Goal: Information Seeking & Learning: Learn about a topic

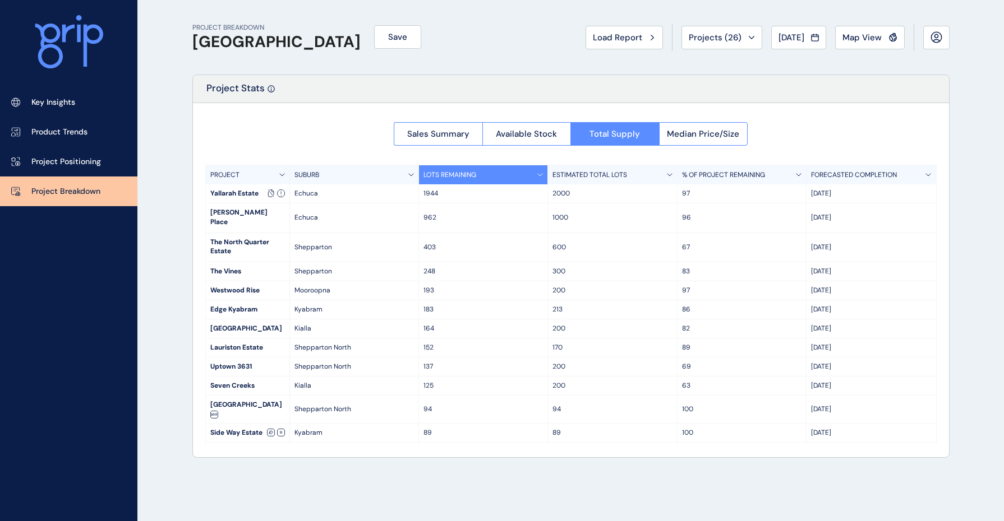
scroll to position [140, 0]
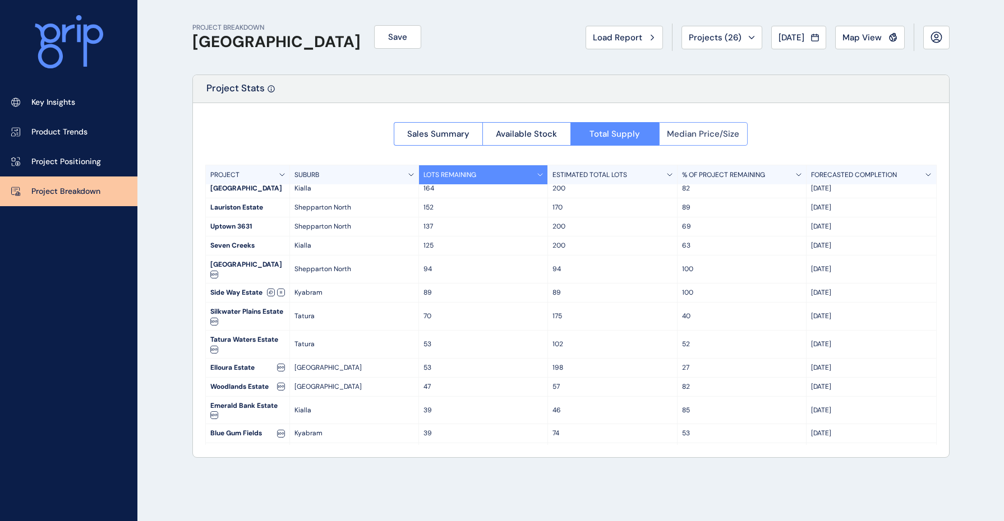
click at [703, 133] on span "Median Price/Size" at bounding box center [703, 133] width 72 height 11
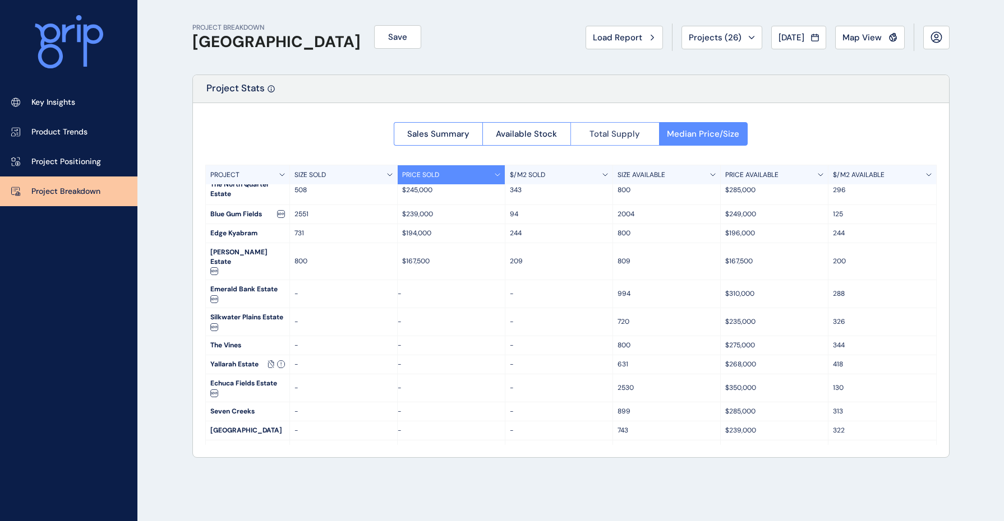
click at [634, 132] on span "Total Supply" at bounding box center [614, 133] width 50 height 11
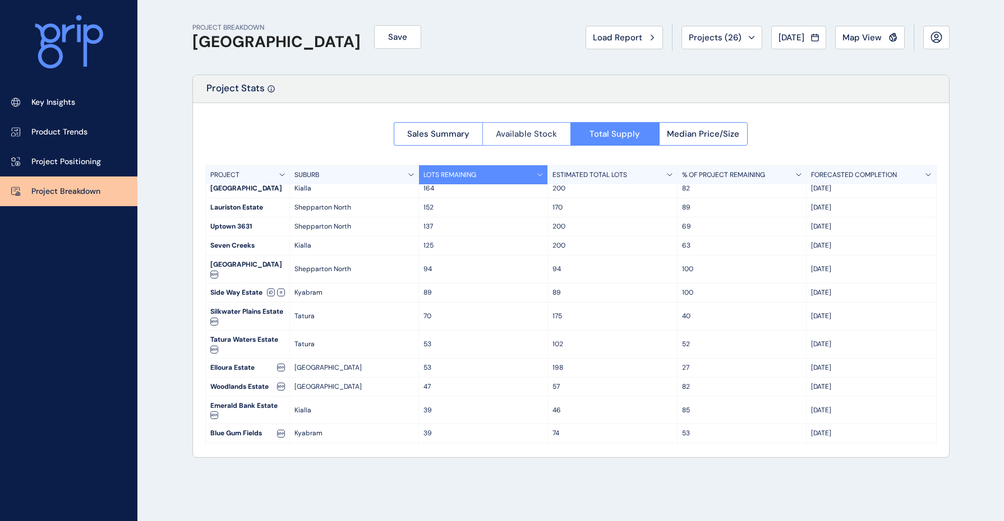
click at [530, 136] on span "Available Stock" at bounding box center [526, 133] width 61 height 11
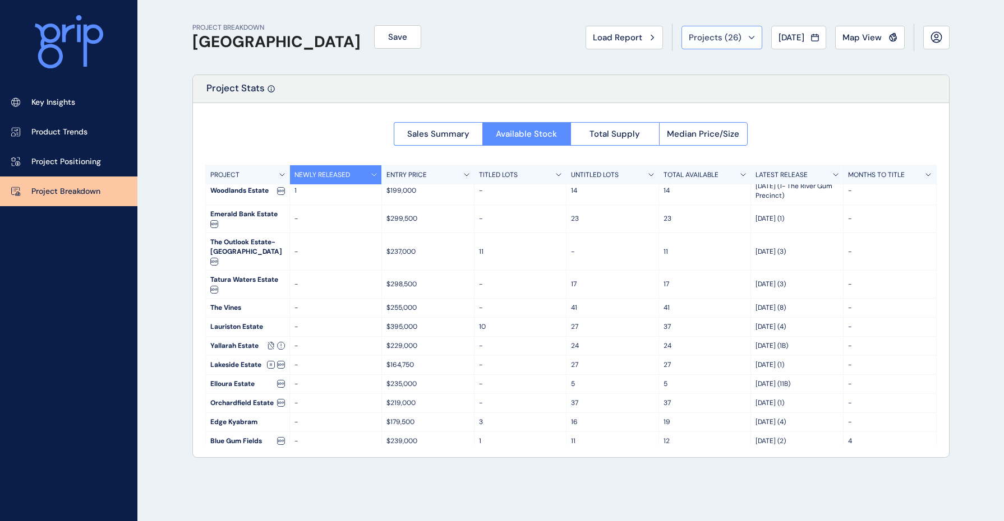
click at [746, 36] on button "Projects ( 26 )" at bounding box center [721, 38] width 81 height 24
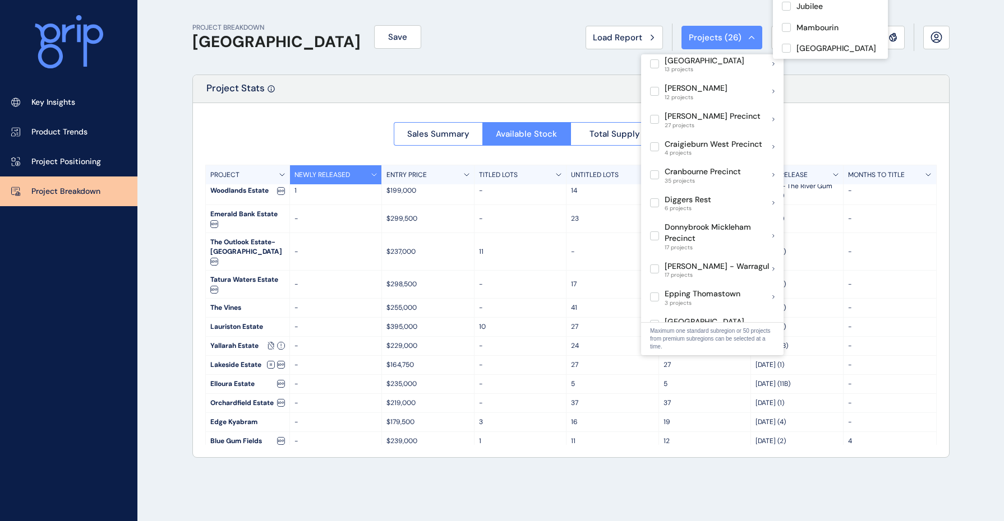
scroll to position [350, 0]
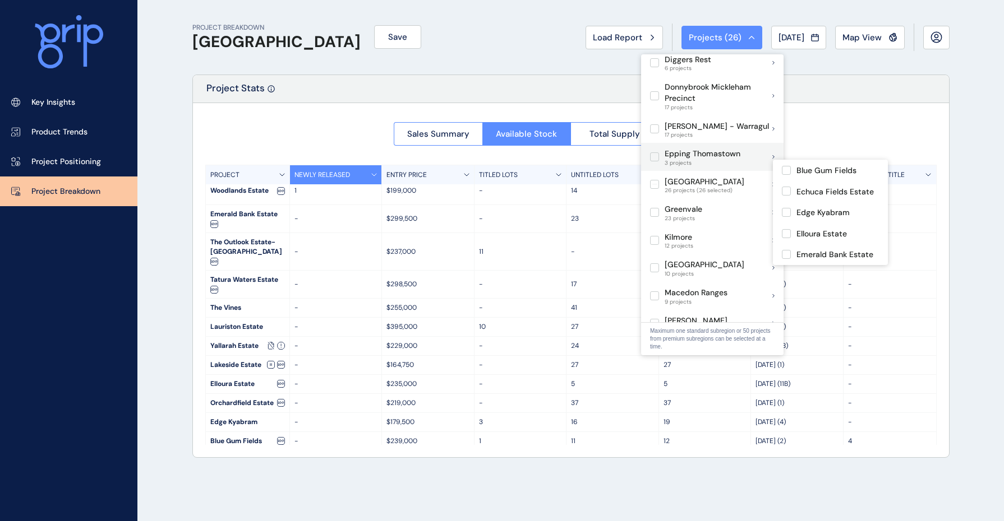
click at [714, 177] on p "[GEOGRAPHIC_DATA]" at bounding box center [704, 182] width 80 height 11
click at [786, 169] on label at bounding box center [786, 170] width 9 height 9
click at [788, 188] on label at bounding box center [786, 191] width 9 height 9
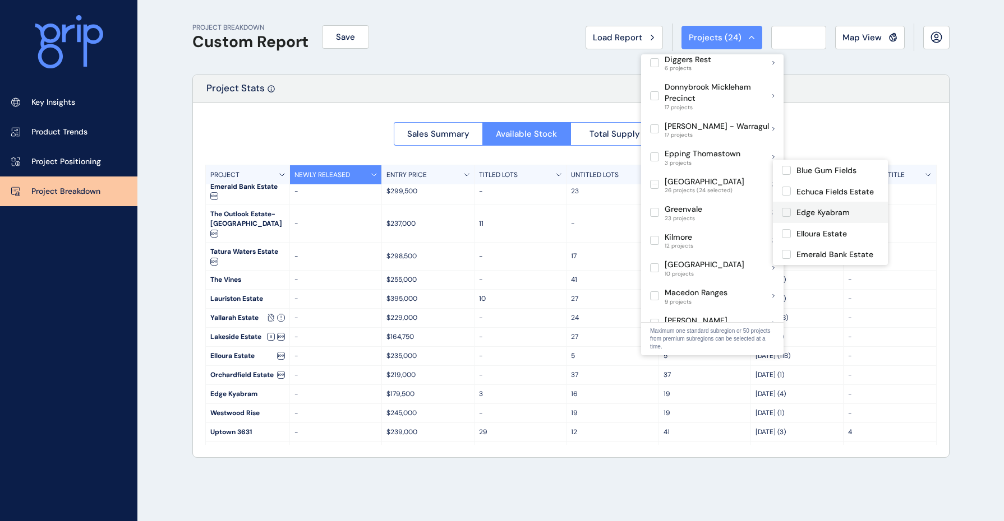
click at [784, 212] on label at bounding box center [786, 212] width 9 height 9
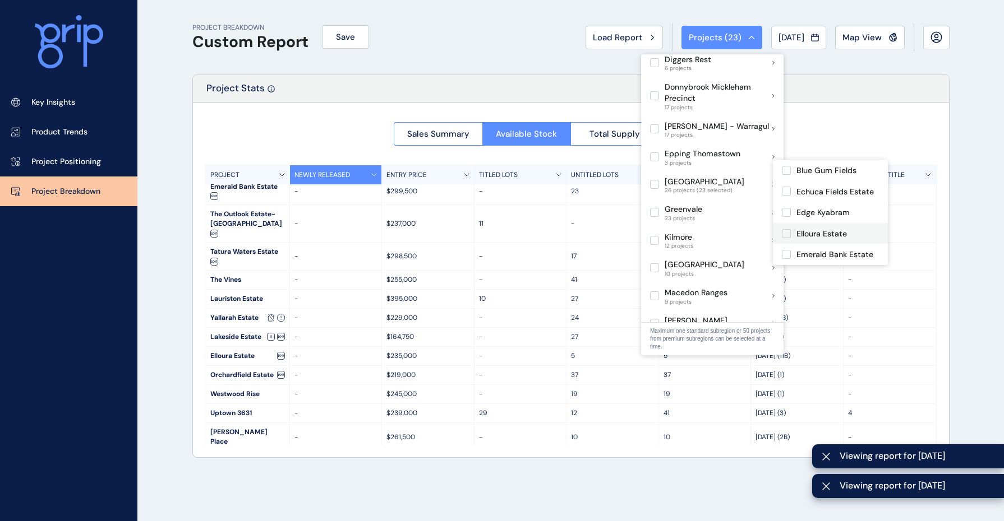
click at [786, 232] on label at bounding box center [786, 233] width 9 height 9
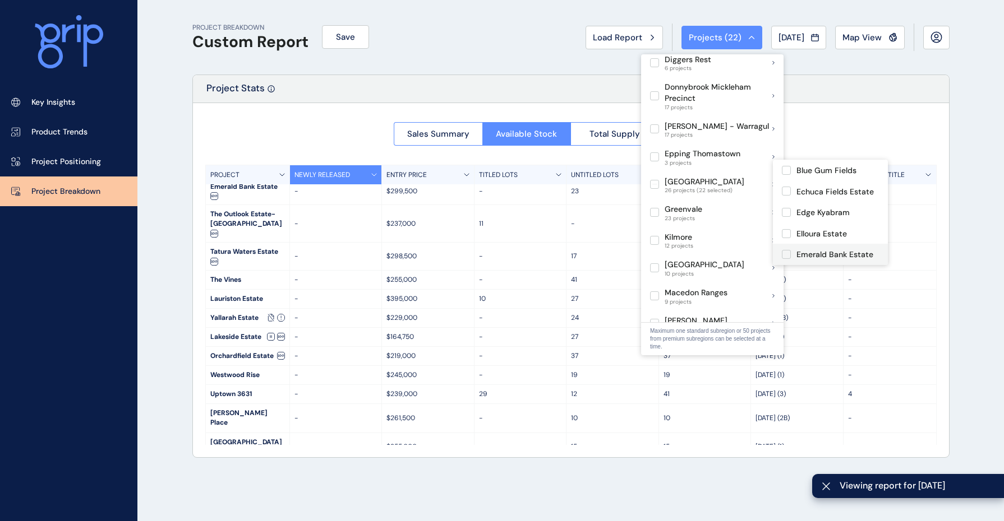
click at [782, 251] on label at bounding box center [786, 254] width 9 height 9
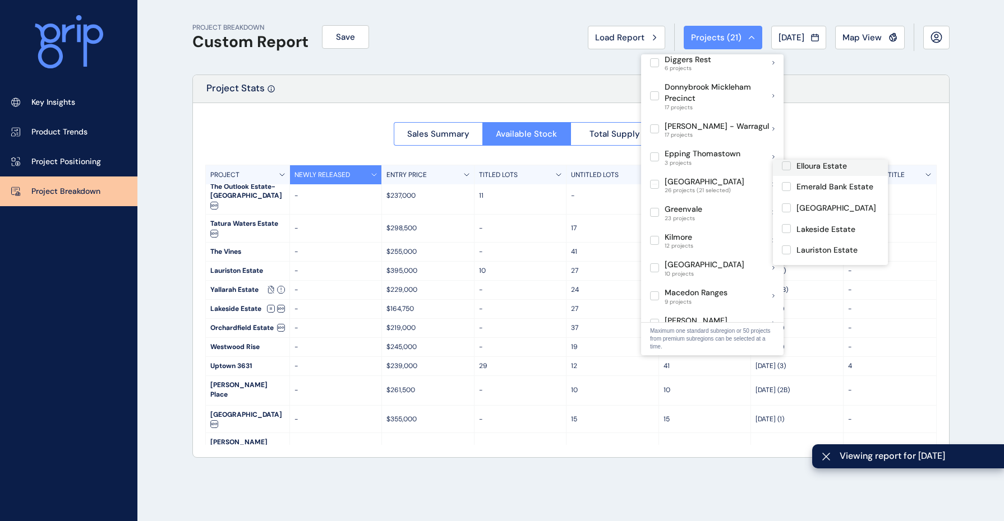
scroll to position [70, 0]
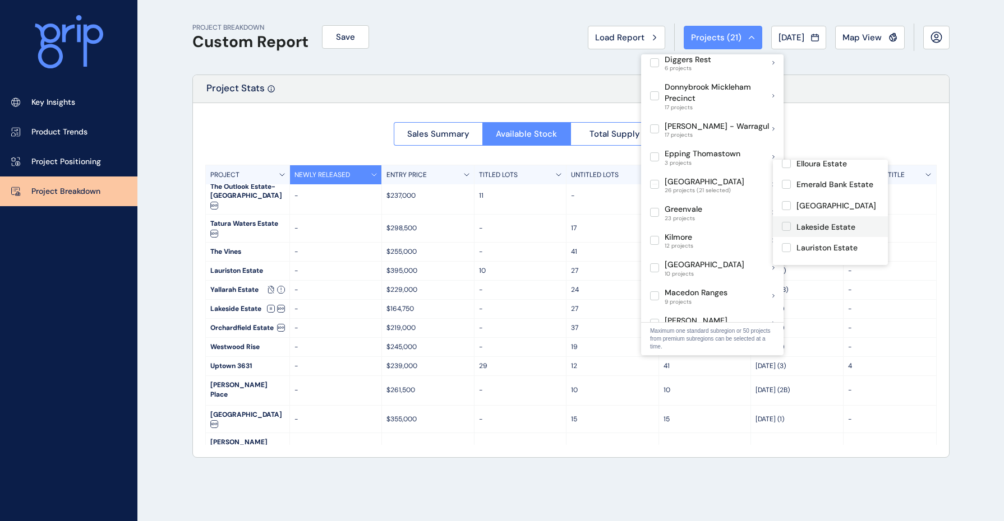
click at [787, 231] on label at bounding box center [786, 226] width 9 height 9
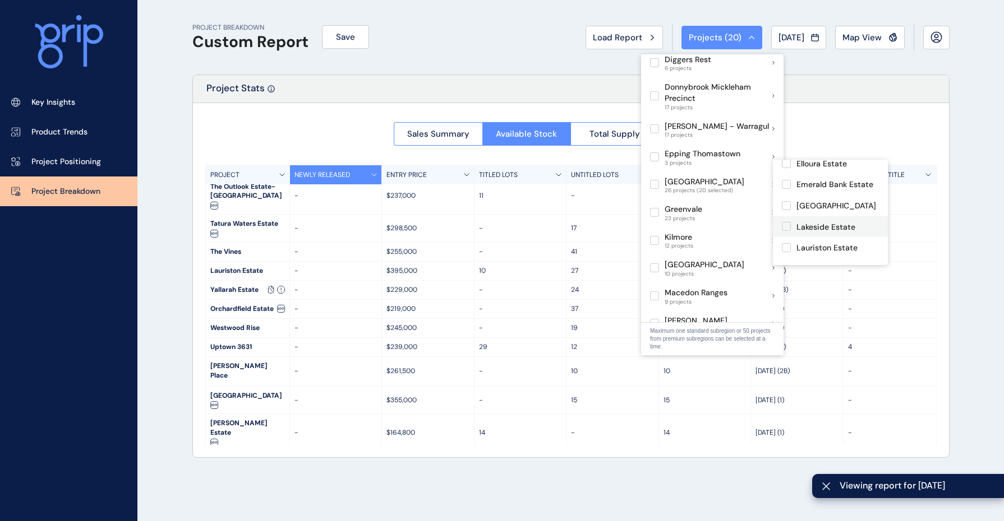
scroll to position [140, 0]
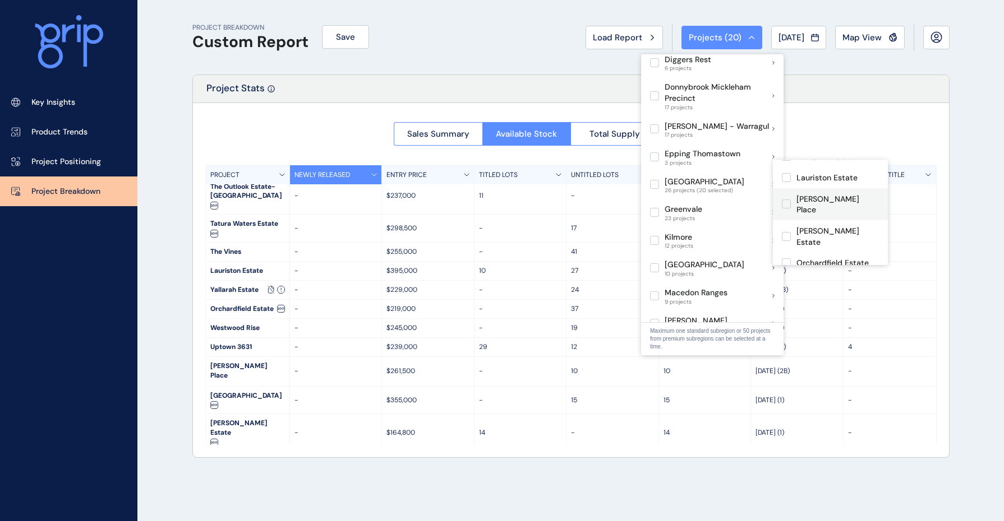
click at [784, 209] on label at bounding box center [786, 204] width 9 height 9
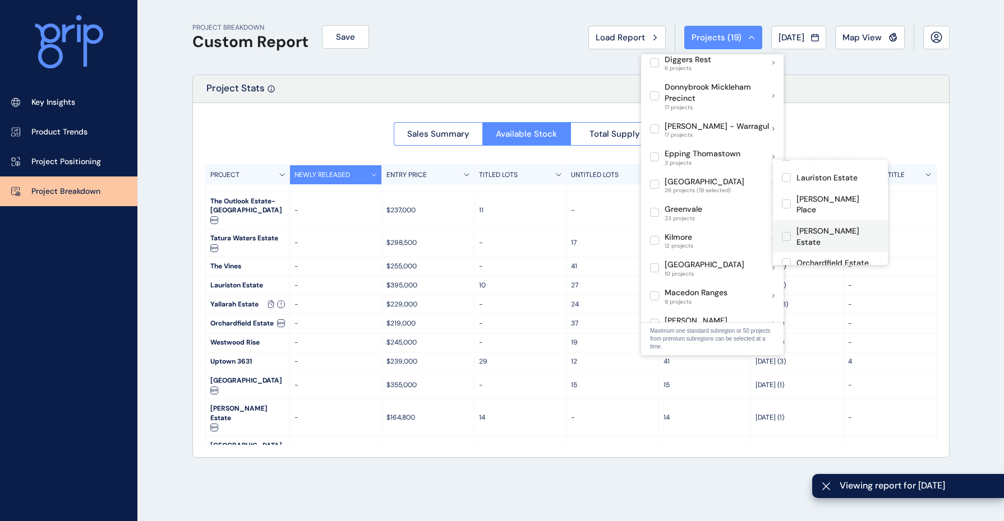
click at [788, 232] on label at bounding box center [786, 236] width 9 height 9
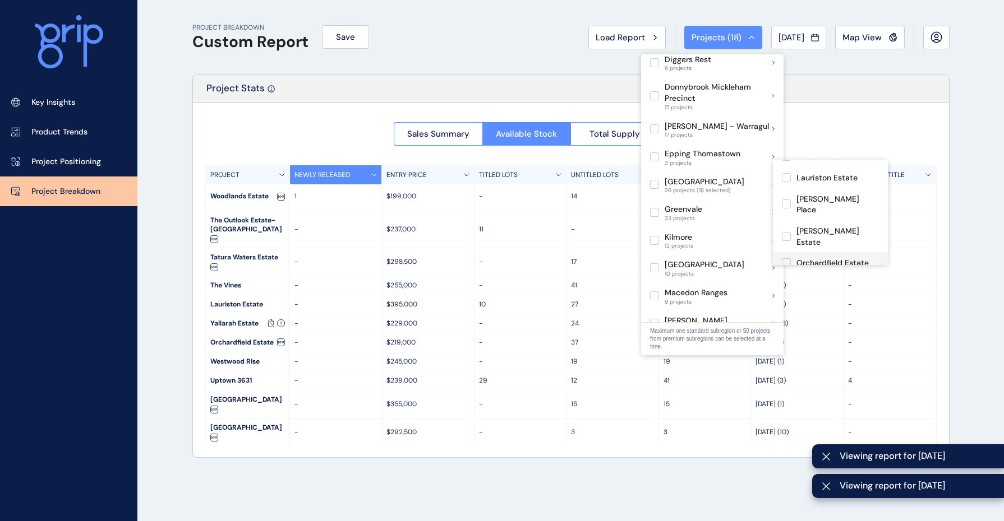
click at [787, 258] on label at bounding box center [786, 262] width 9 height 9
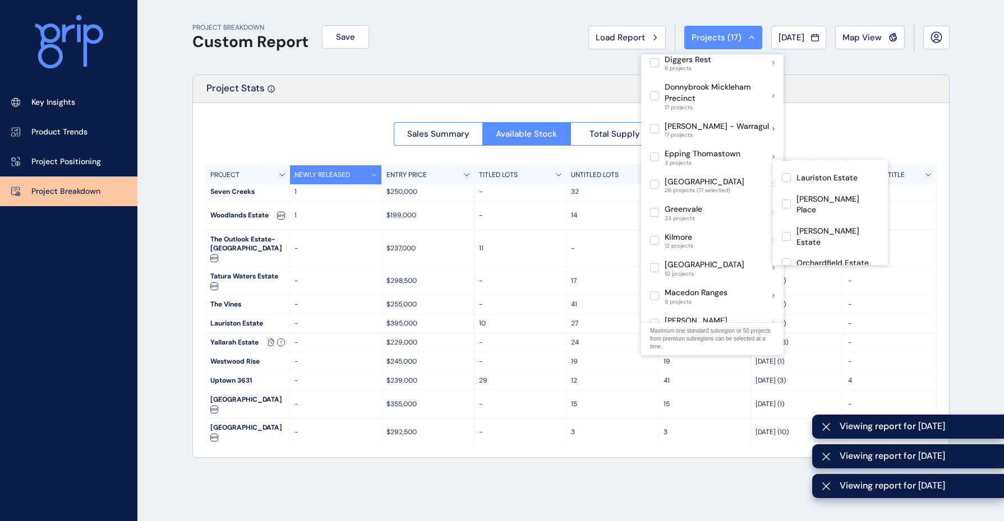
scroll to position [210, 0]
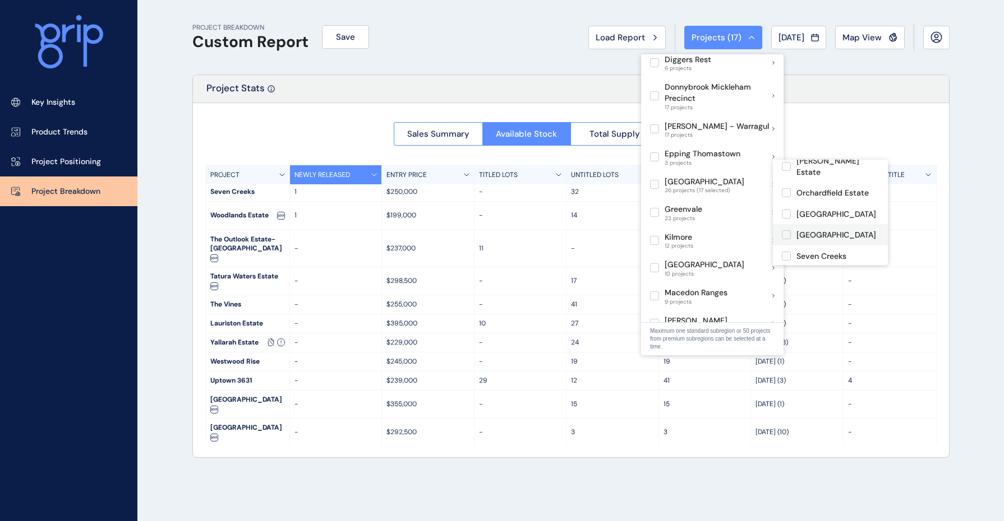
click at [788, 230] on label at bounding box center [786, 234] width 9 height 9
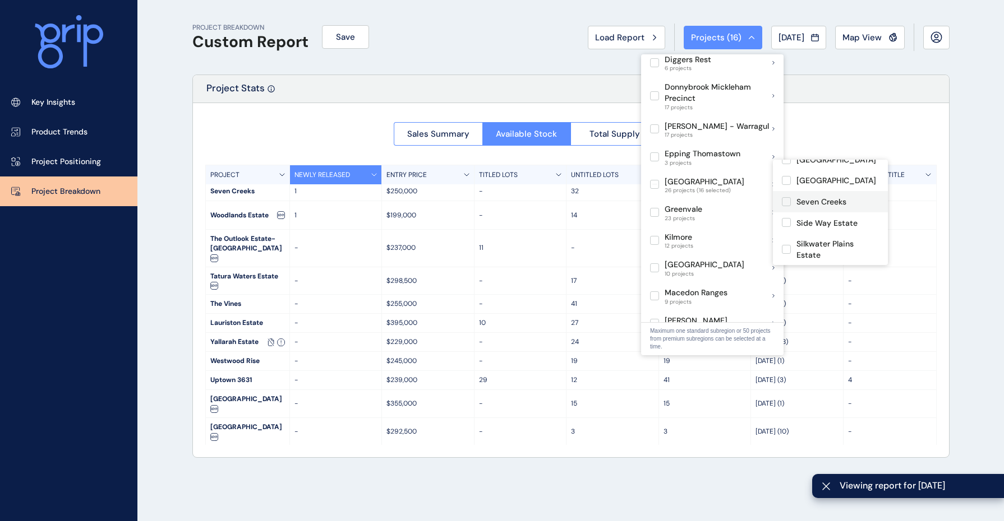
scroll to position [280, 0]
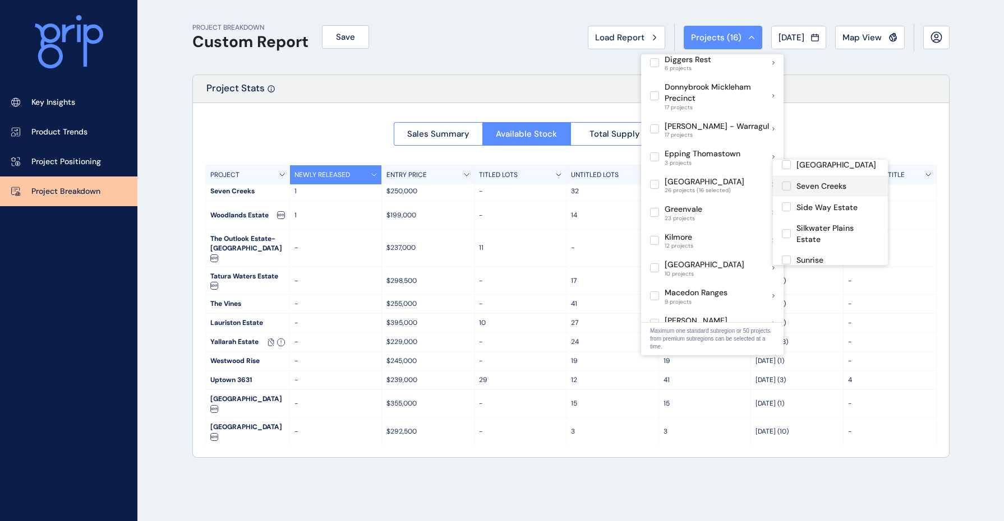
click at [788, 182] on label at bounding box center [786, 186] width 9 height 9
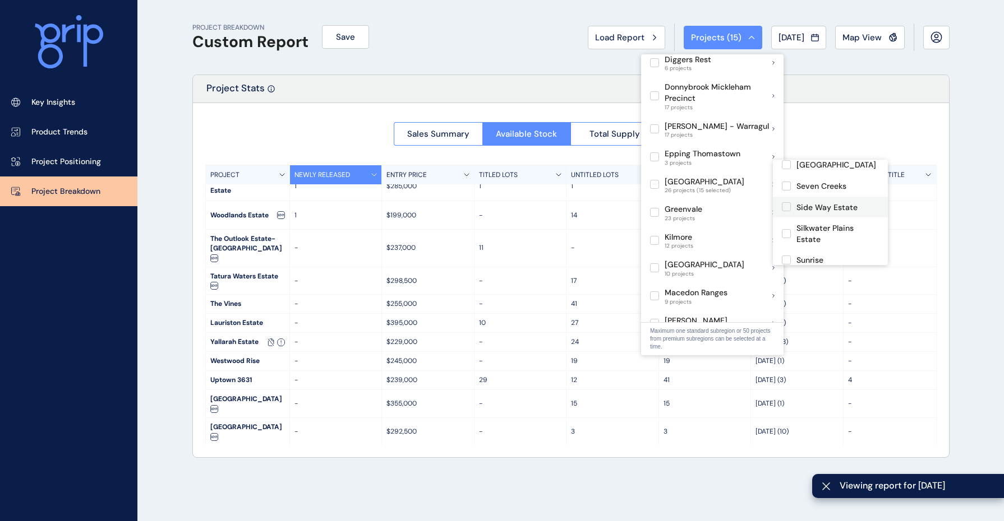
click at [788, 202] on label at bounding box center [786, 206] width 9 height 9
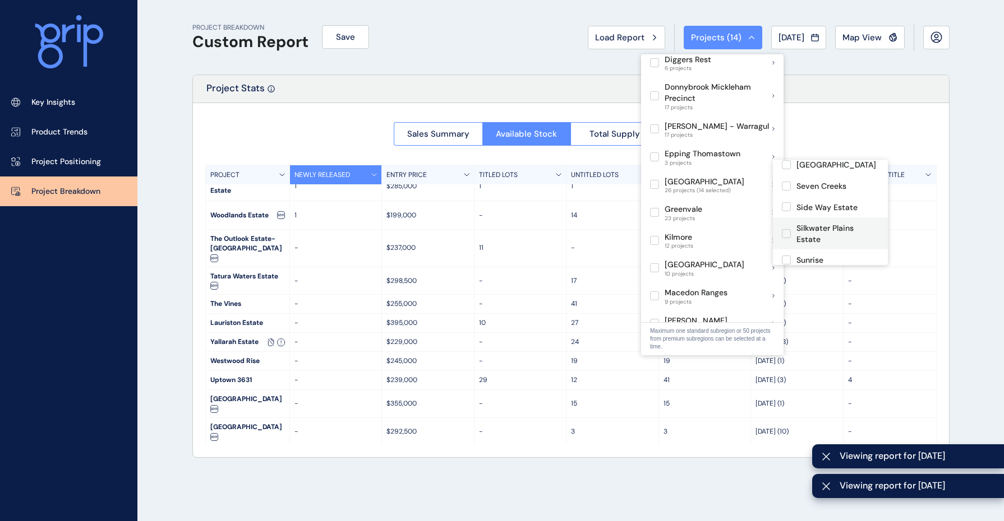
click at [786, 229] on label at bounding box center [786, 233] width 9 height 9
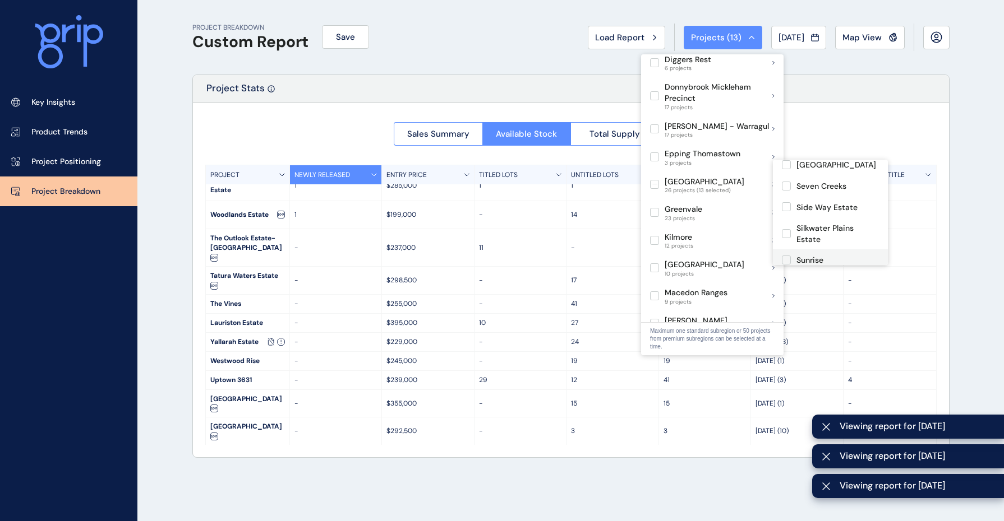
click at [787, 256] on label at bounding box center [786, 260] width 9 height 9
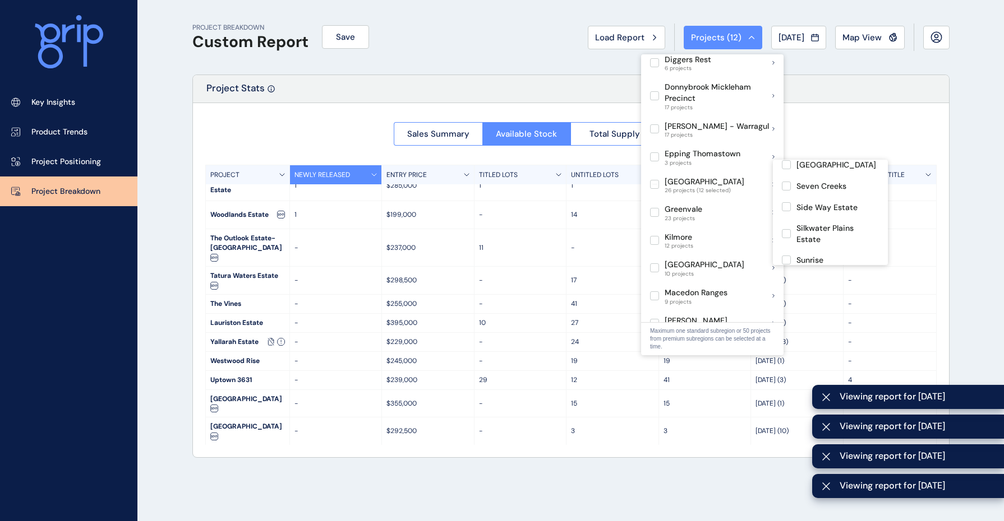
scroll to position [350, 0]
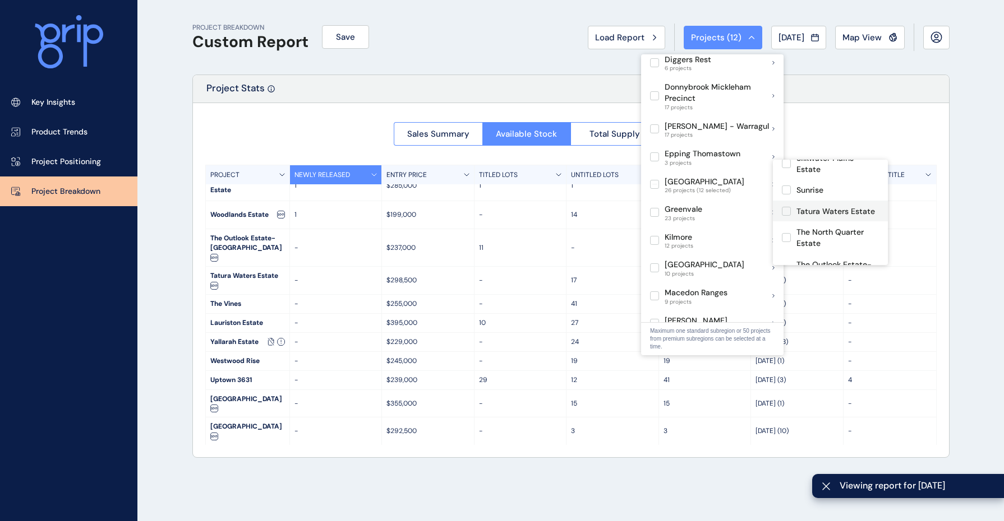
click at [789, 207] on label at bounding box center [786, 211] width 9 height 9
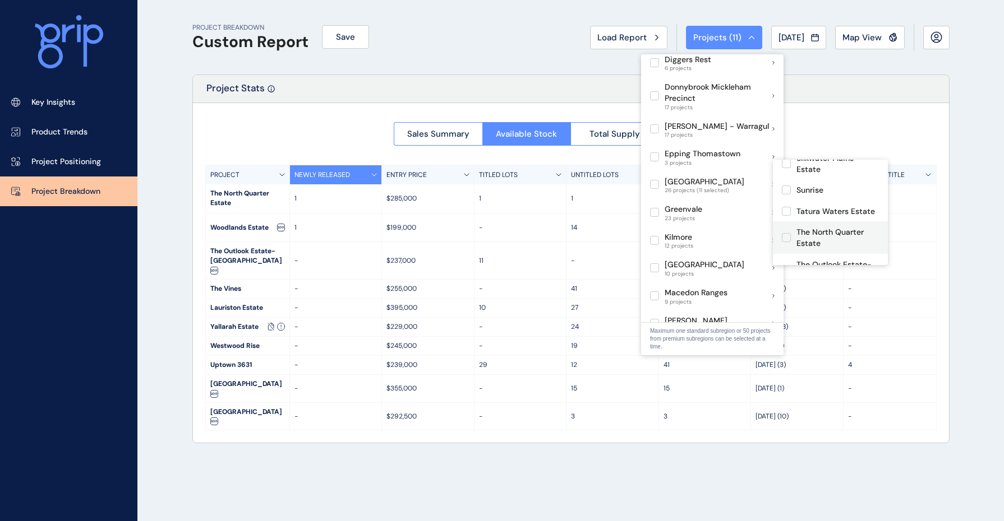
scroll to position [421, 0]
click at [785, 195] on label at bounding box center [786, 199] width 9 height 9
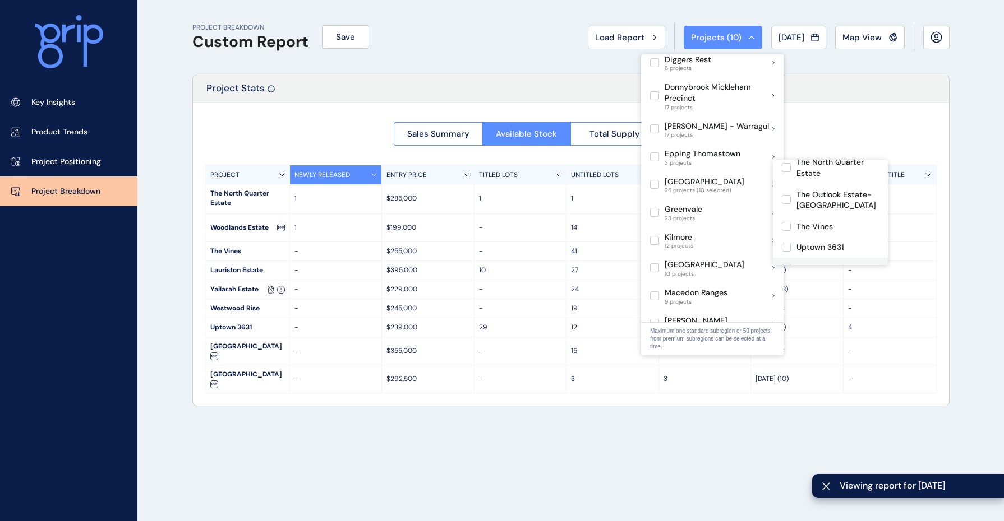
click at [786, 264] on label at bounding box center [786, 268] width 9 height 9
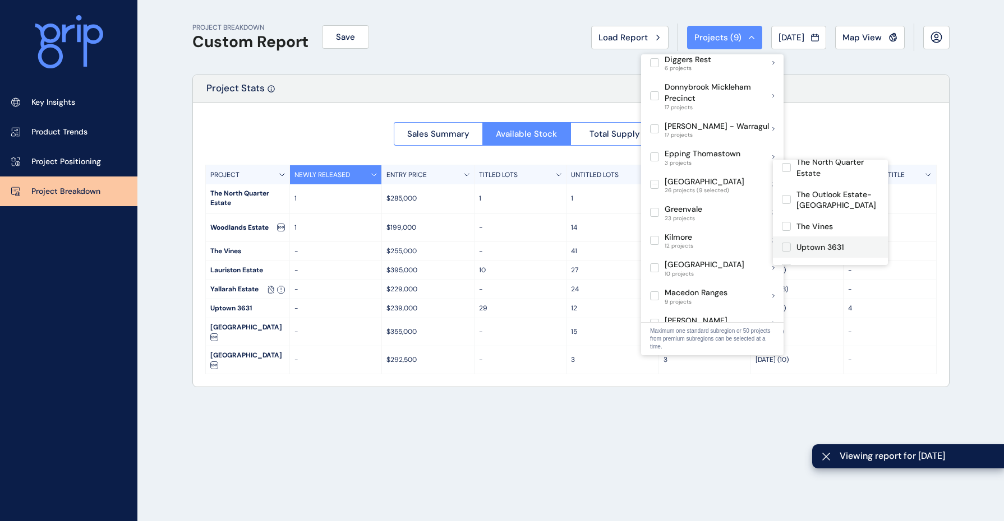
scroll to position [486, 0]
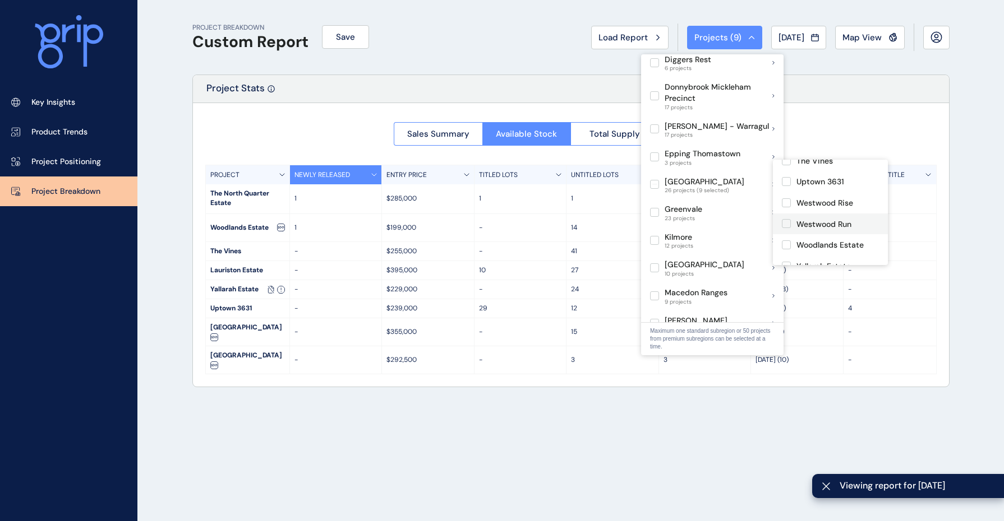
click at [785, 219] on label at bounding box center [786, 223] width 9 height 9
click at [785, 241] on label at bounding box center [786, 245] width 9 height 9
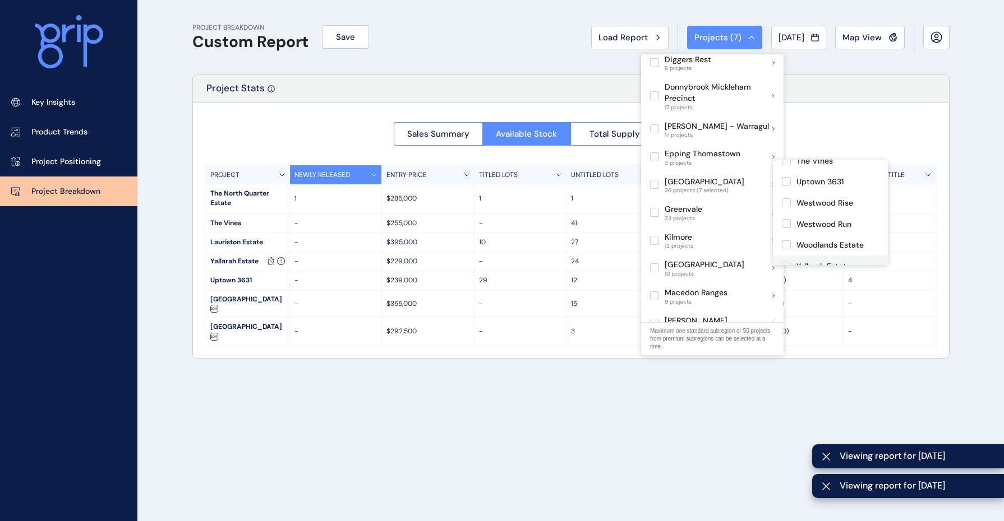
click at [787, 262] on label at bounding box center [786, 266] width 9 height 9
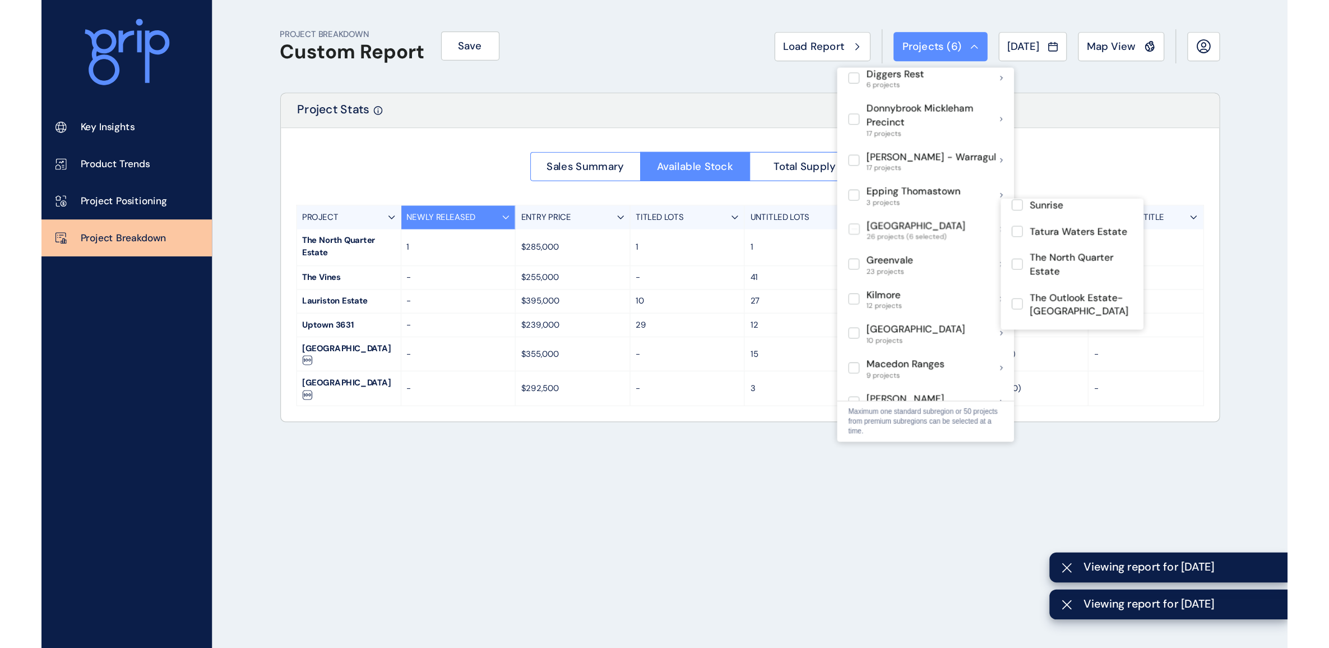
scroll to position [346, 0]
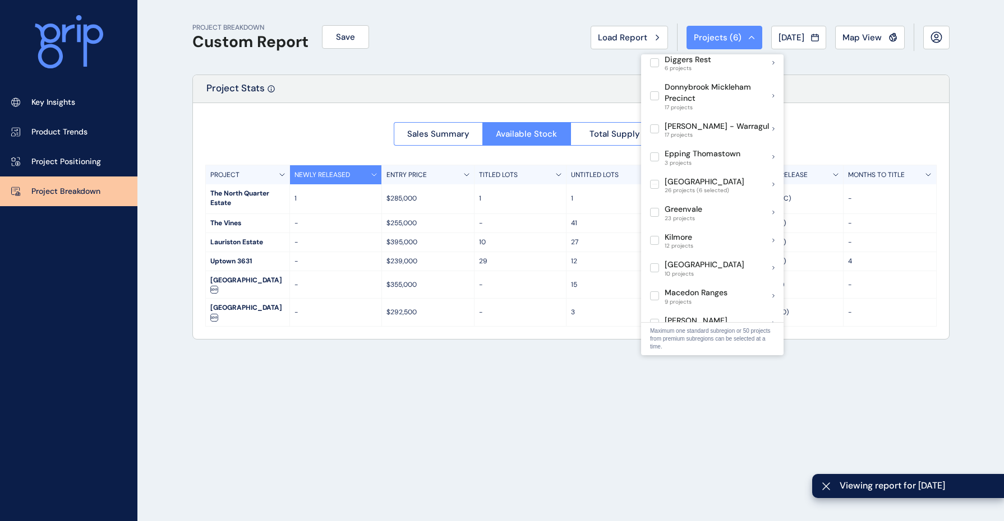
click at [977, 104] on div "PROJECT BREAKDOWN Custom Report Save Load Report Projects ( 6 ) [DATE] 2025 < >…" at bounding box center [502, 260] width 1004 height 521
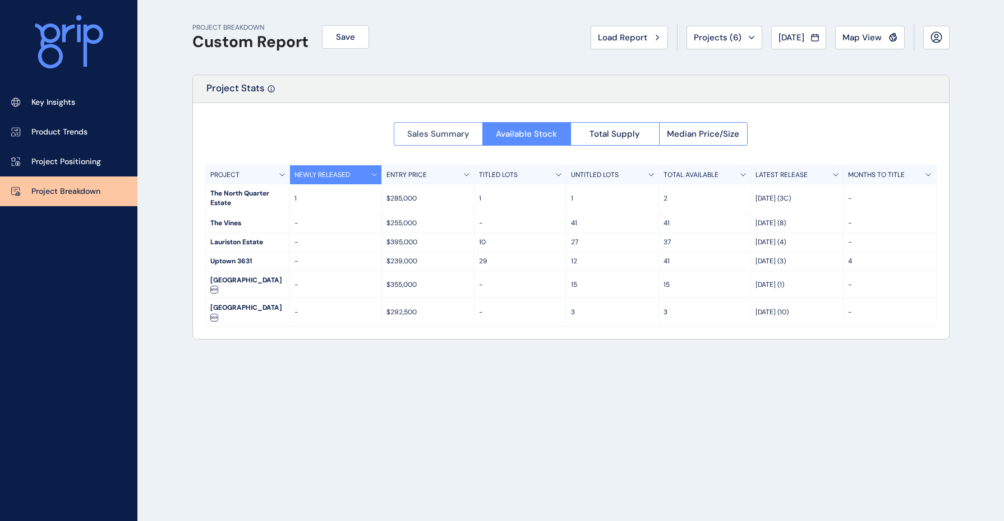
click at [463, 131] on span "Sales Summary" at bounding box center [438, 133] width 62 height 11
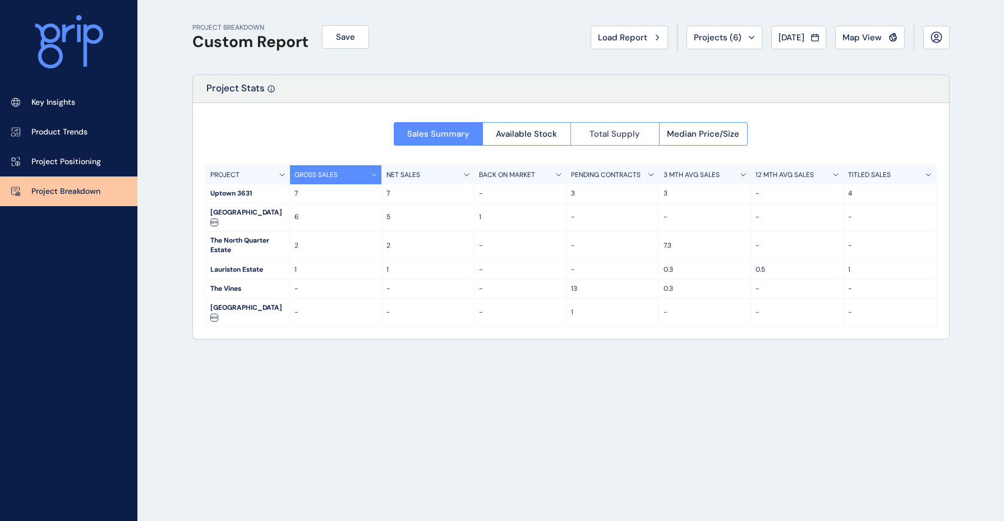
click at [604, 137] on span "Total Supply" at bounding box center [614, 133] width 50 height 11
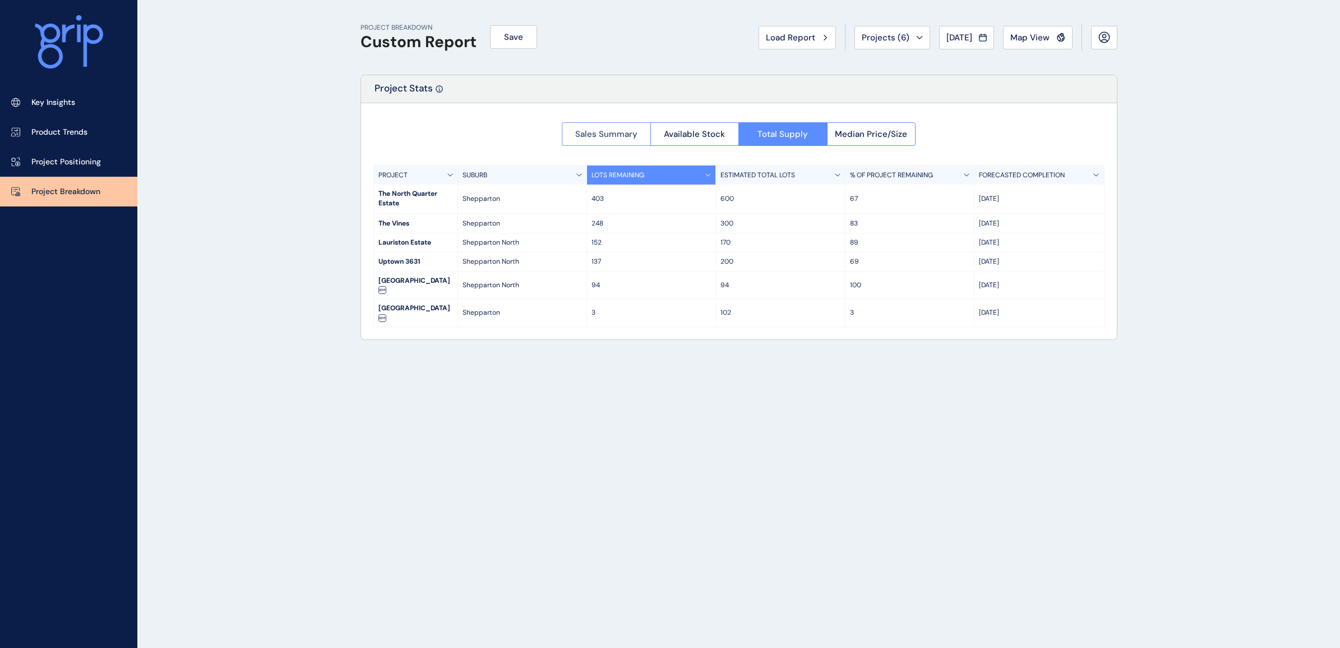
click at [590, 135] on span "Sales Summary" at bounding box center [606, 133] width 62 height 11
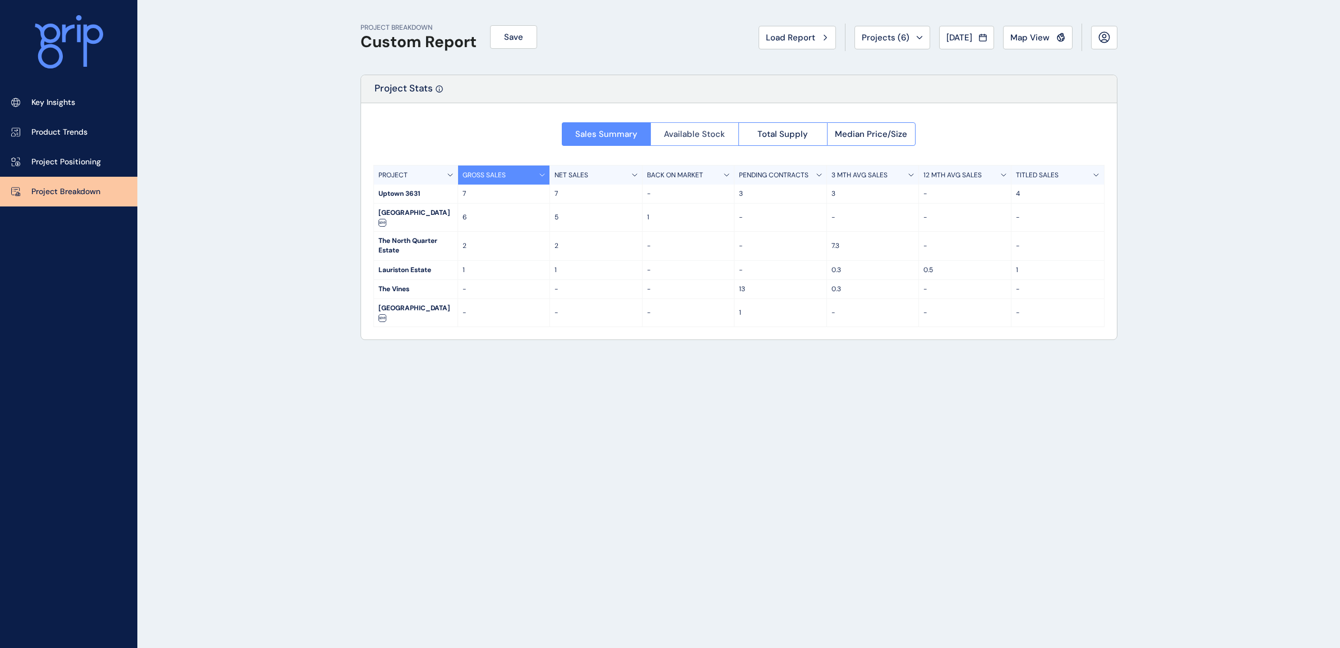
click at [690, 130] on span "Available Stock" at bounding box center [694, 133] width 61 height 11
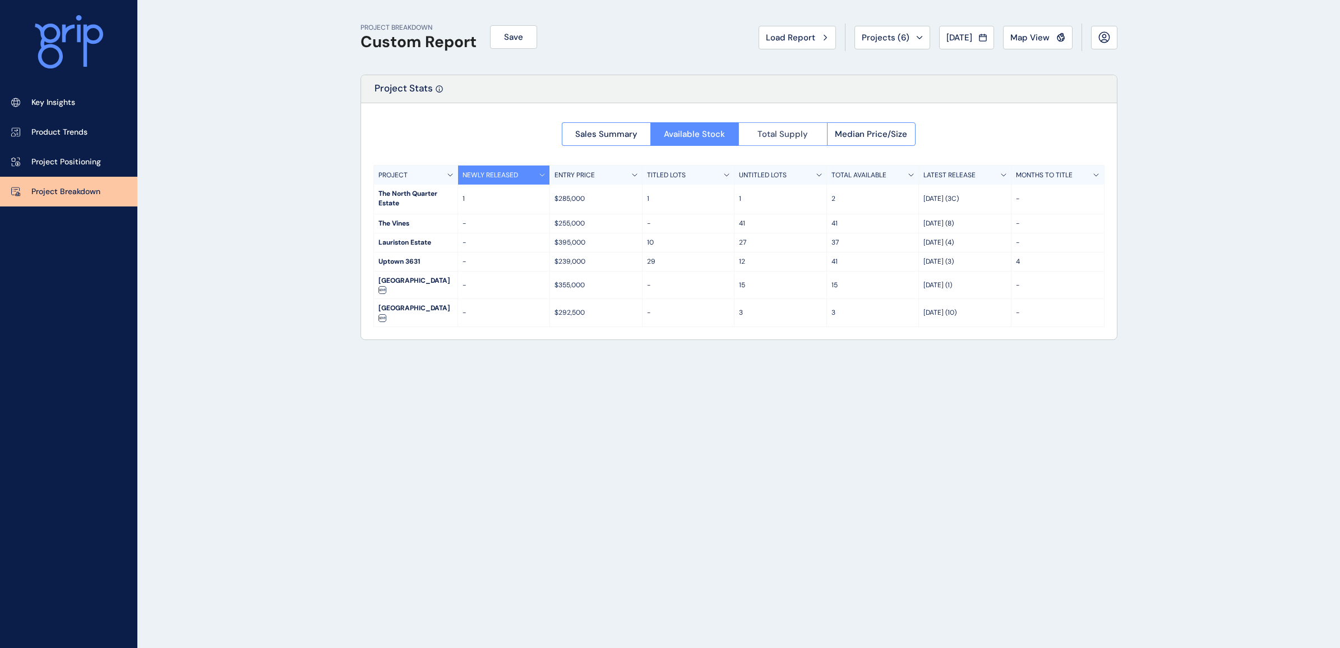
click at [777, 130] on span "Total Supply" at bounding box center [782, 133] width 50 height 11
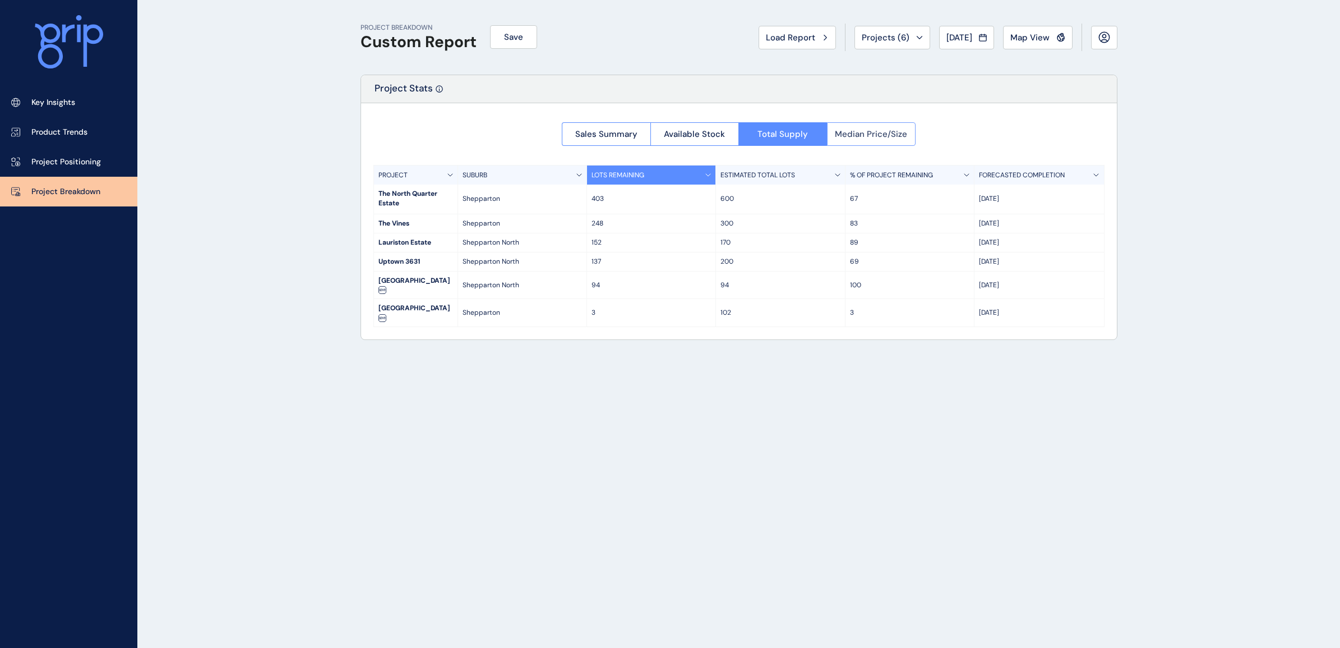
click at [867, 137] on span "Median Price/Size" at bounding box center [871, 133] width 72 height 11
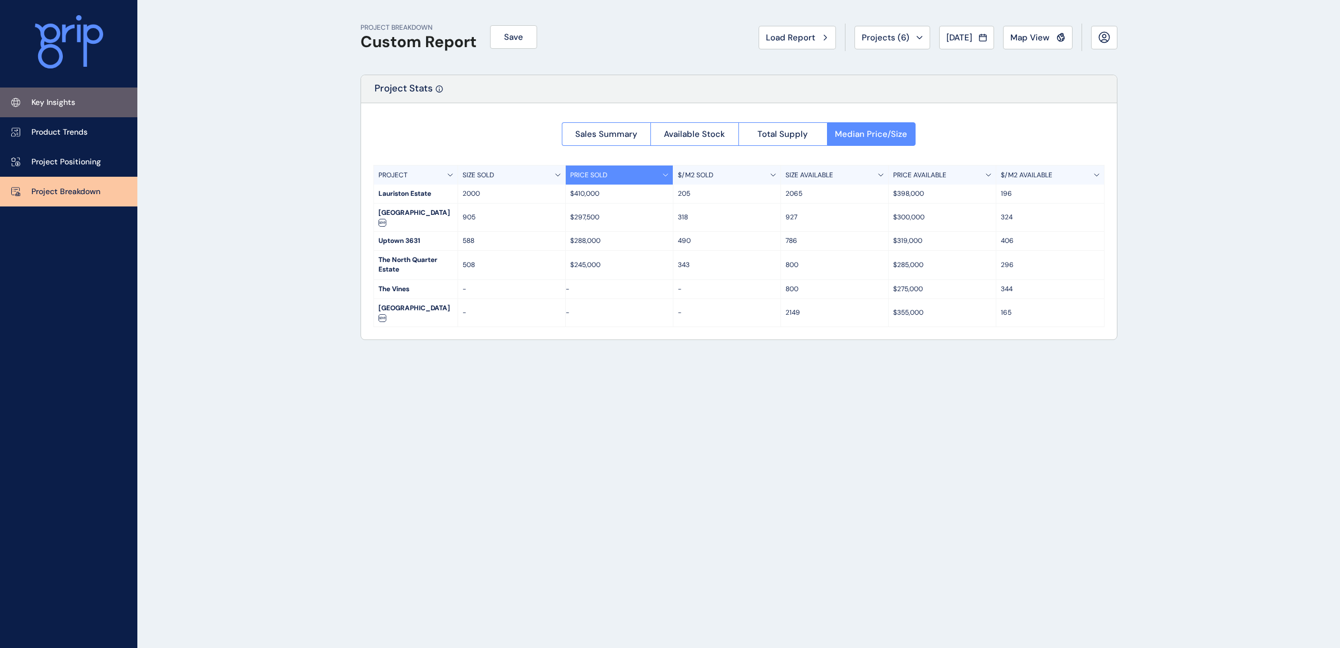
click at [77, 101] on link "Key Insights" at bounding box center [68, 102] width 137 height 30
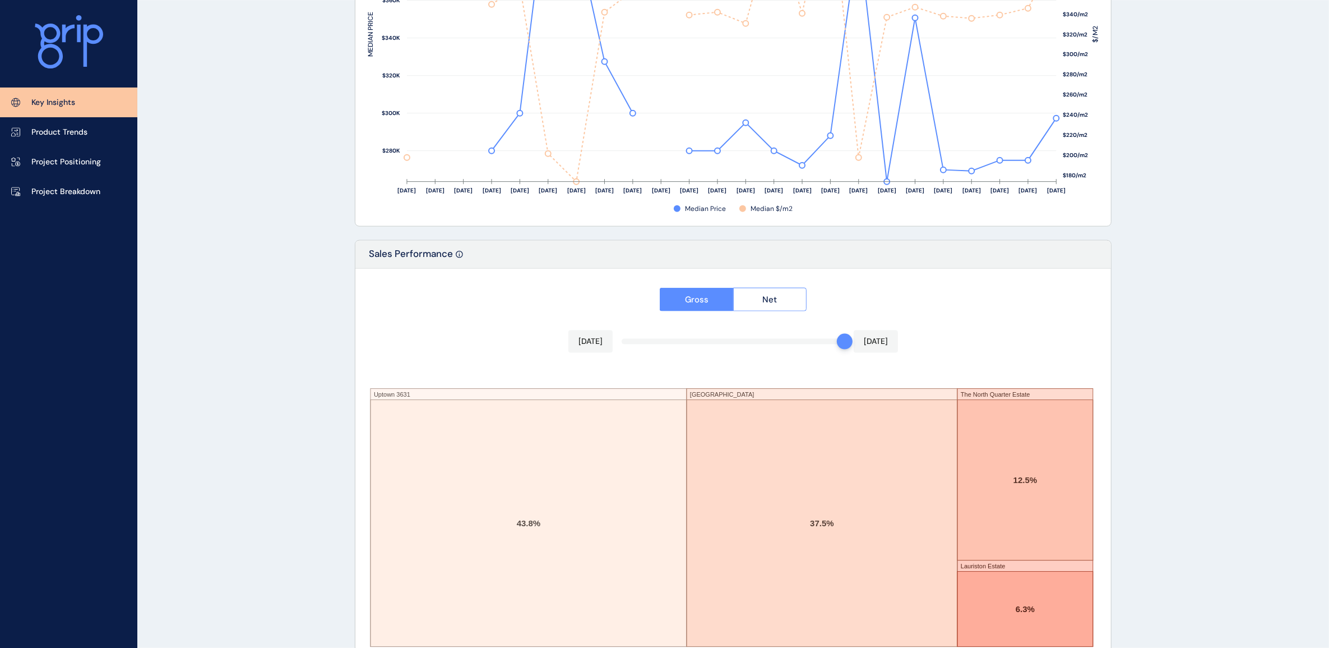
scroll to position [1714, 0]
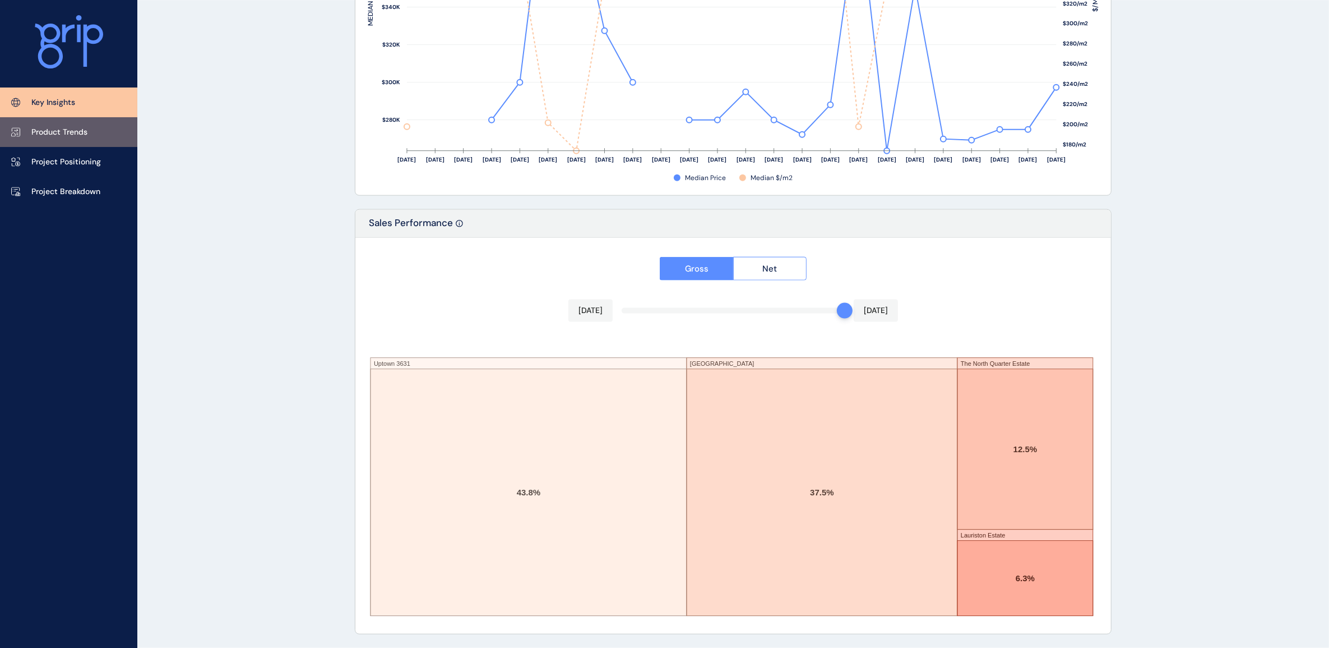
click at [82, 141] on link "Product Trends" at bounding box center [68, 132] width 137 height 30
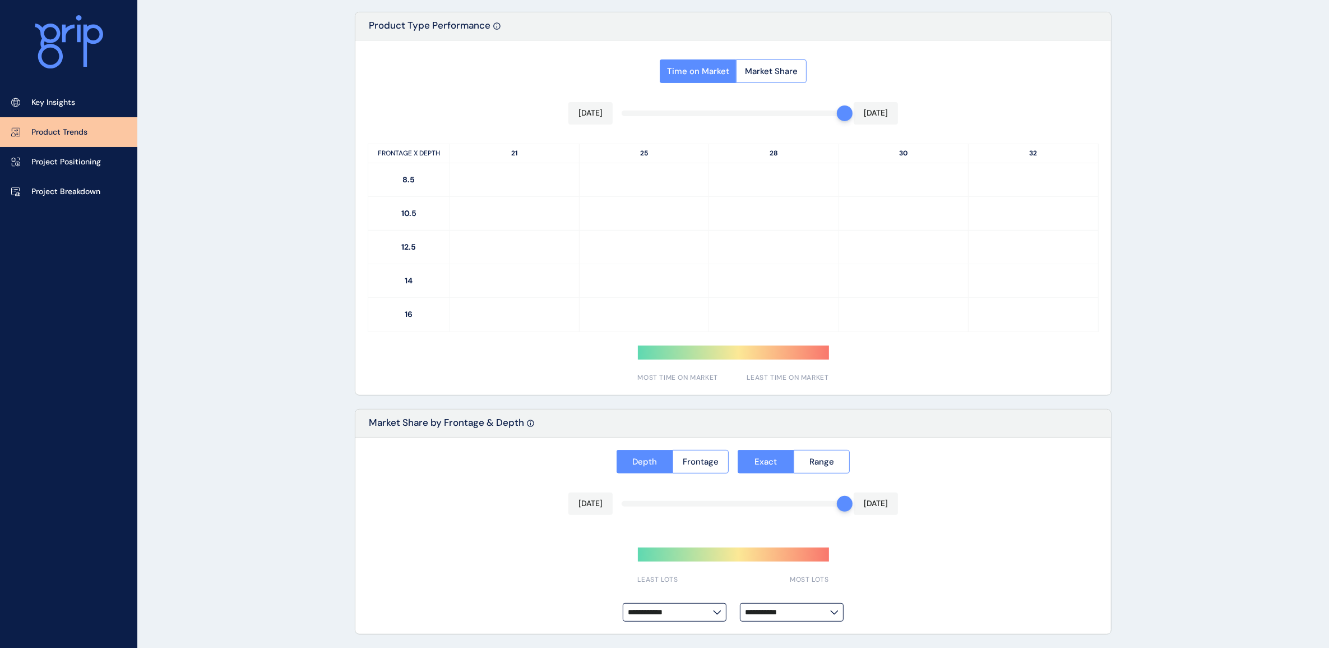
type input "*********"
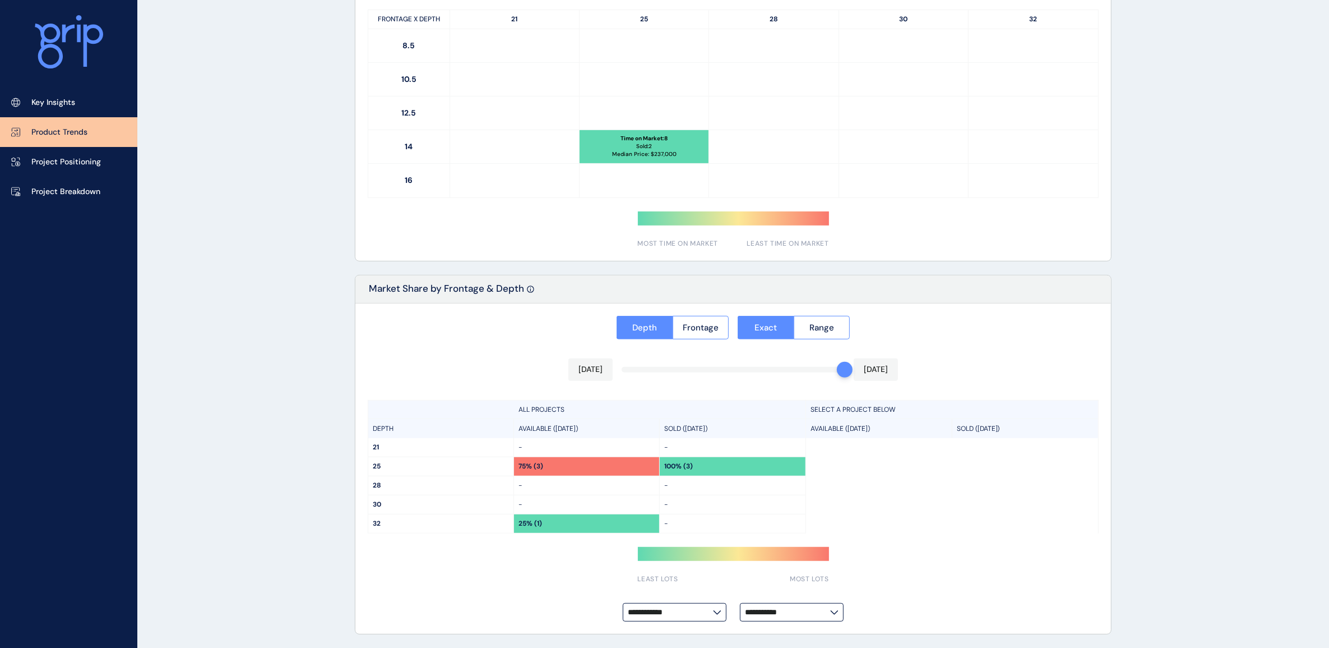
scroll to position [666, 0]
click at [64, 160] on p "Project Positioning" at bounding box center [66, 161] width 70 height 11
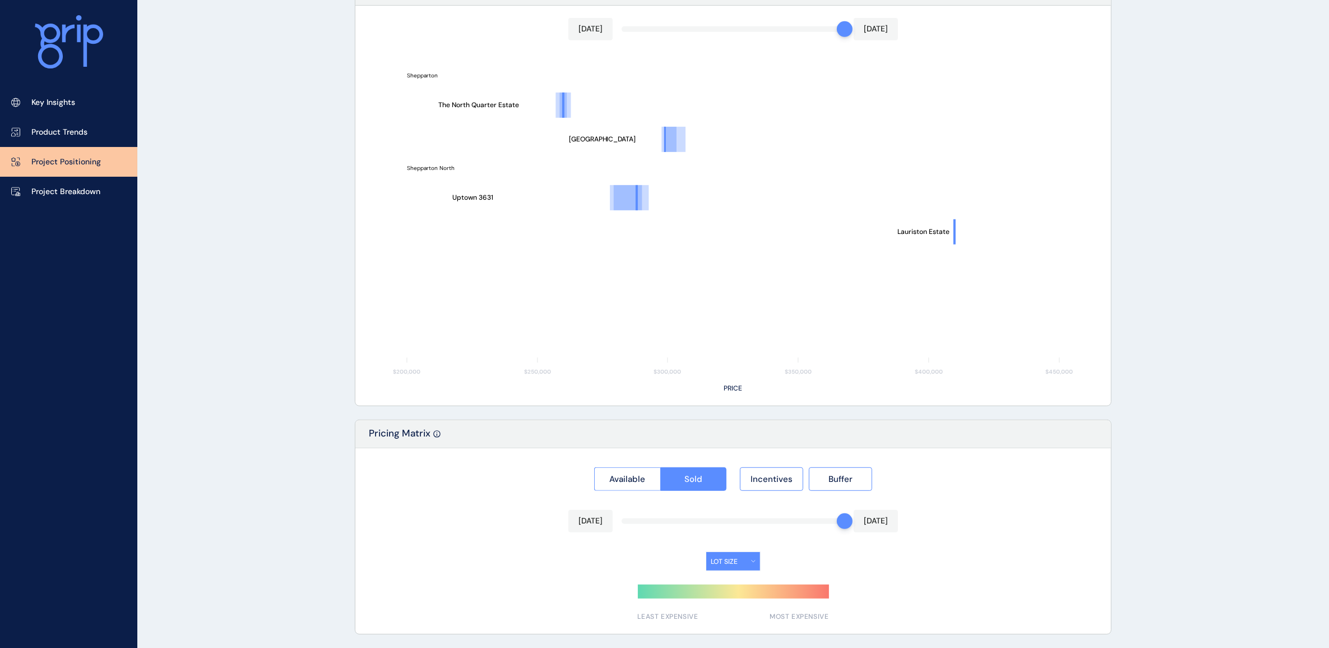
type input "**********"
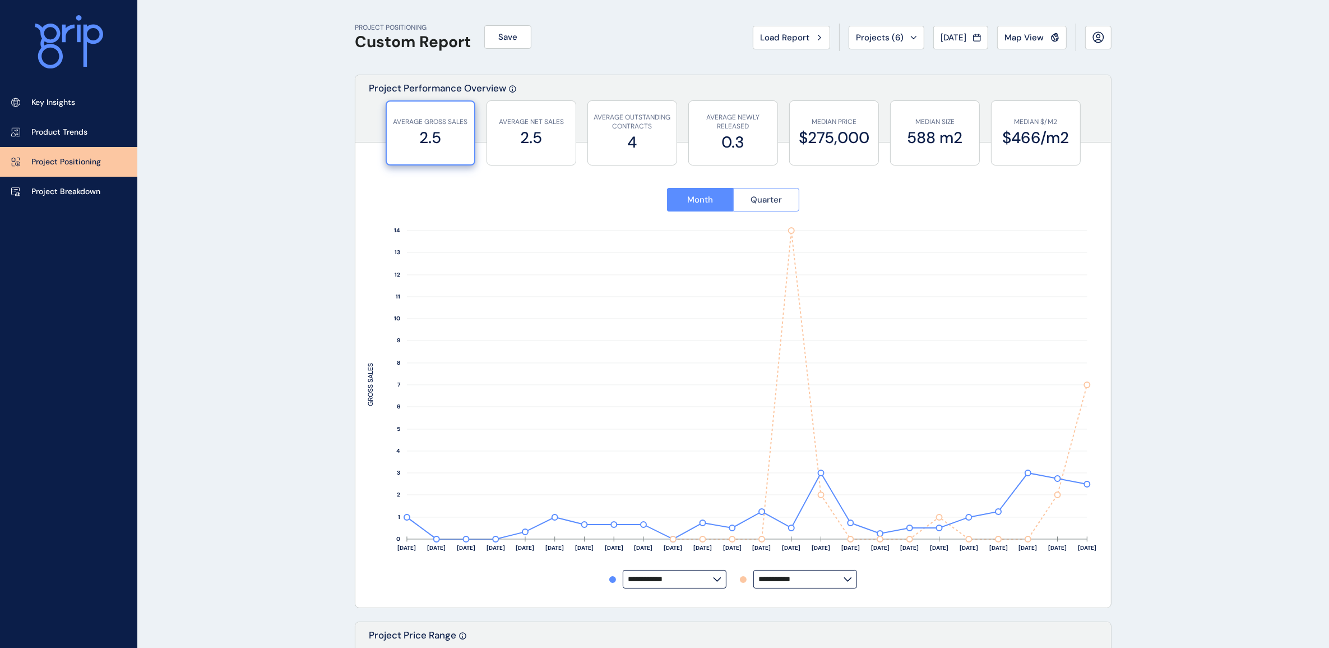
click at [749, 200] on button "Quarter" at bounding box center [766, 200] width 67 height 24
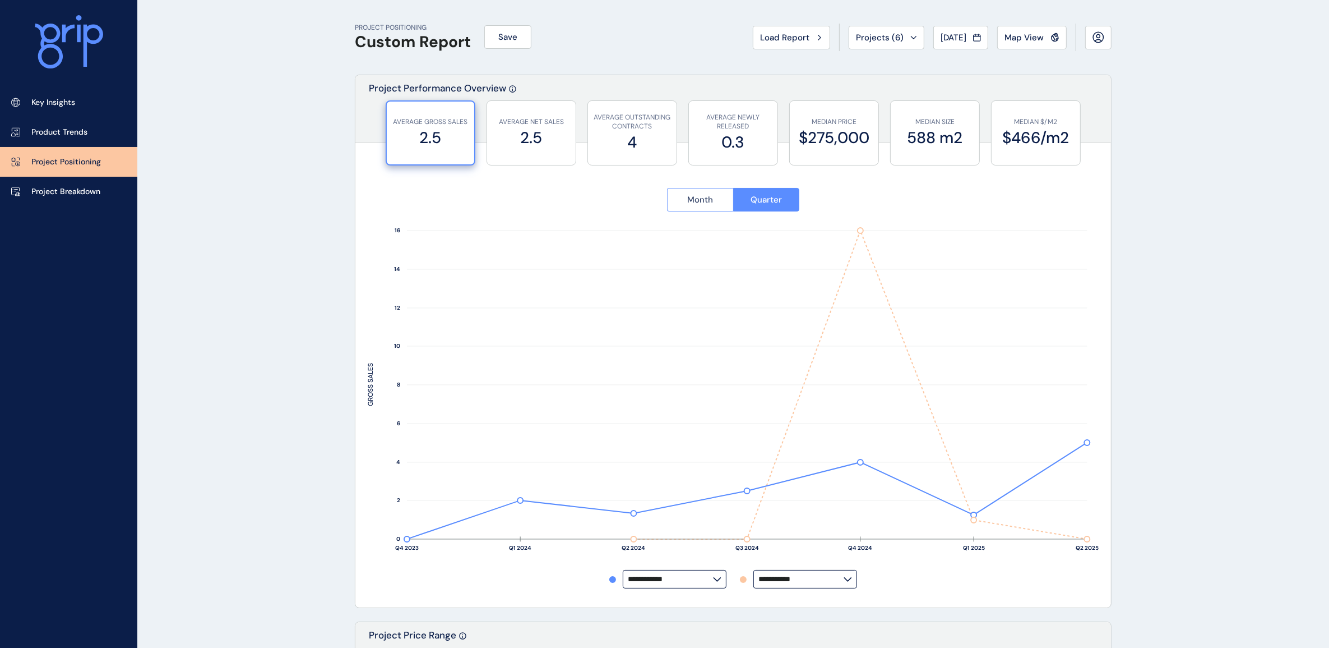
click at [706, 200] on span "Month" at bounding box center [700, 199] width 26 height 11
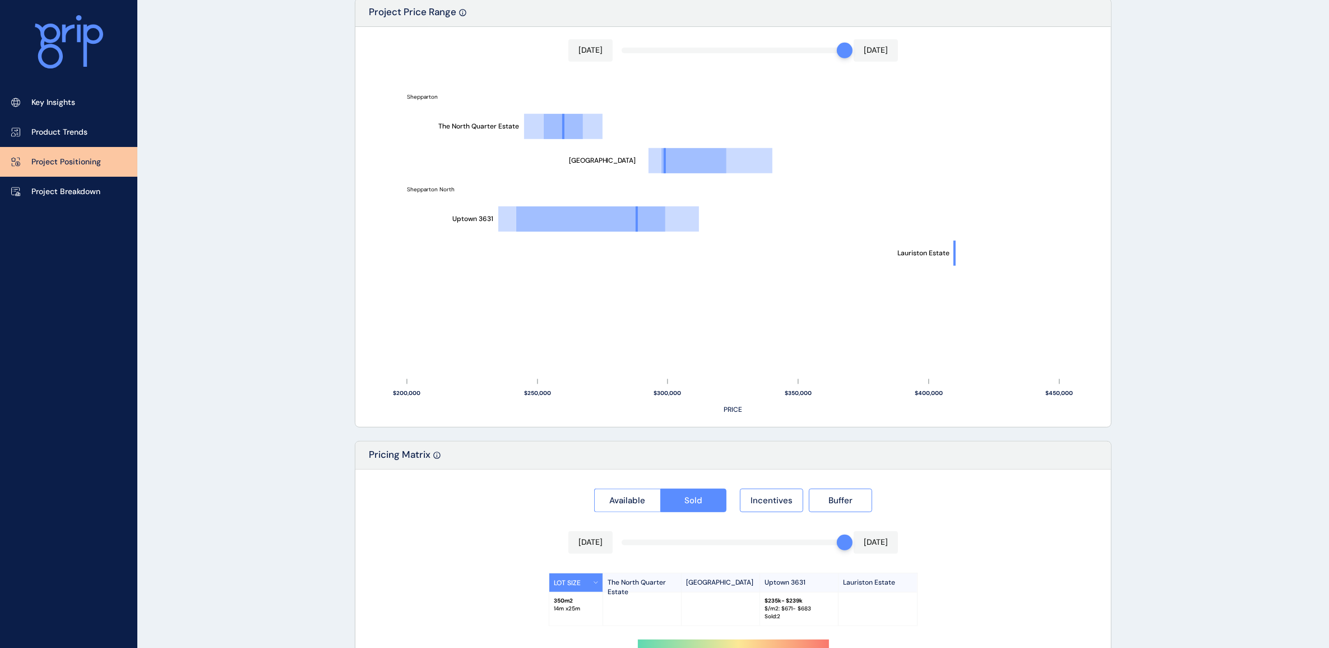
scroll to position [678, 0]
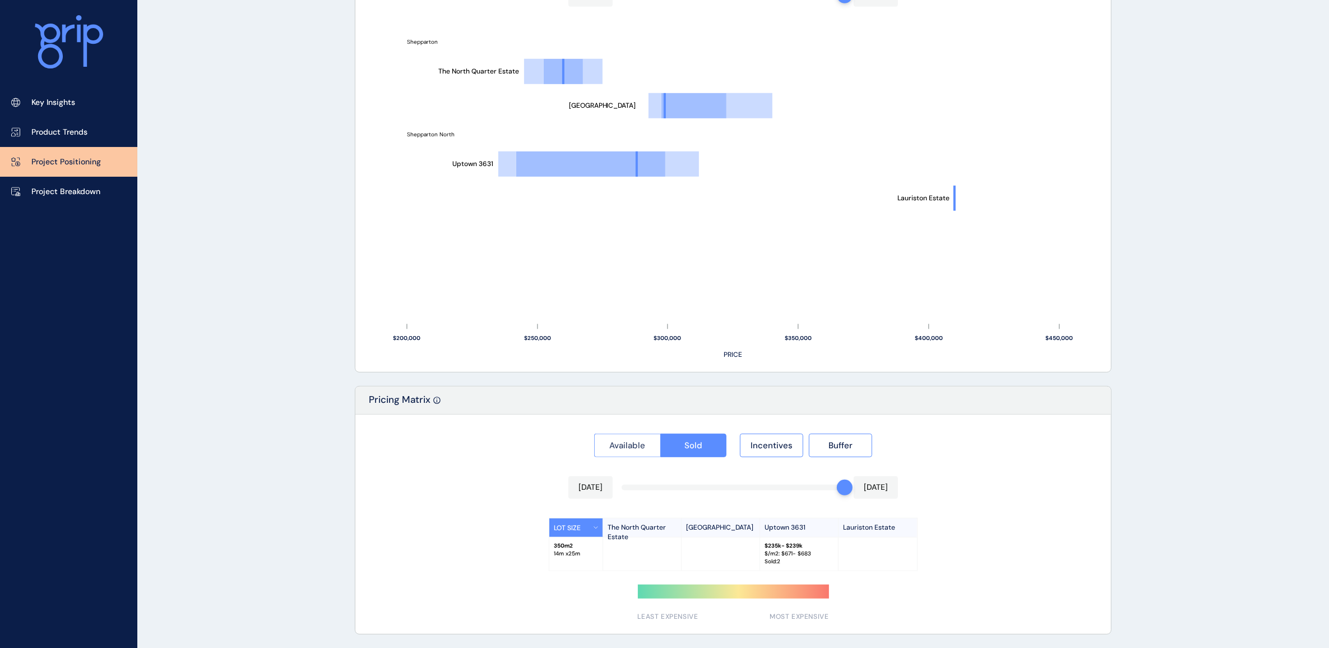
click at [623, 441] on span "Available" at bounding box center [627, 445] width 36 height 11
click at [778, 446] on span "Incentives" at bounding box center [772, 445] width 42 height 11
click at [627, 489] on div at bounding box center [733, 487] width 223 height 6
click at [631, 488] on div at bounding box center [733, 487] width 223 height 6
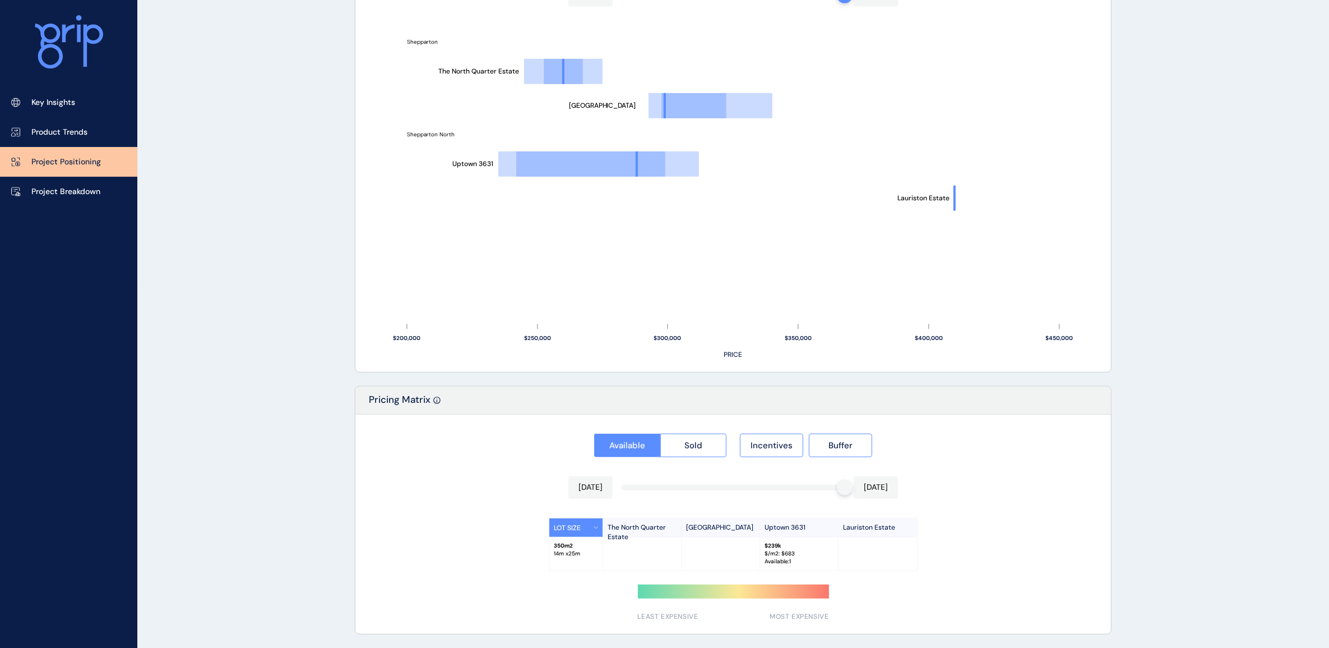
click at [631, 485] on div at bounding box center [733, 487] width 223 height 6
drag, startPoint x: 839, startPoint y: 489, endPoint x: 668, endPoint y: 481, distance: 171.2
click at [668, 481] on div "[DATE] [DATE]" at bounding box center [734, 487] width 330 height 22
click at [662, 485] on div at bounding box center [733, 487] width 223 height 6
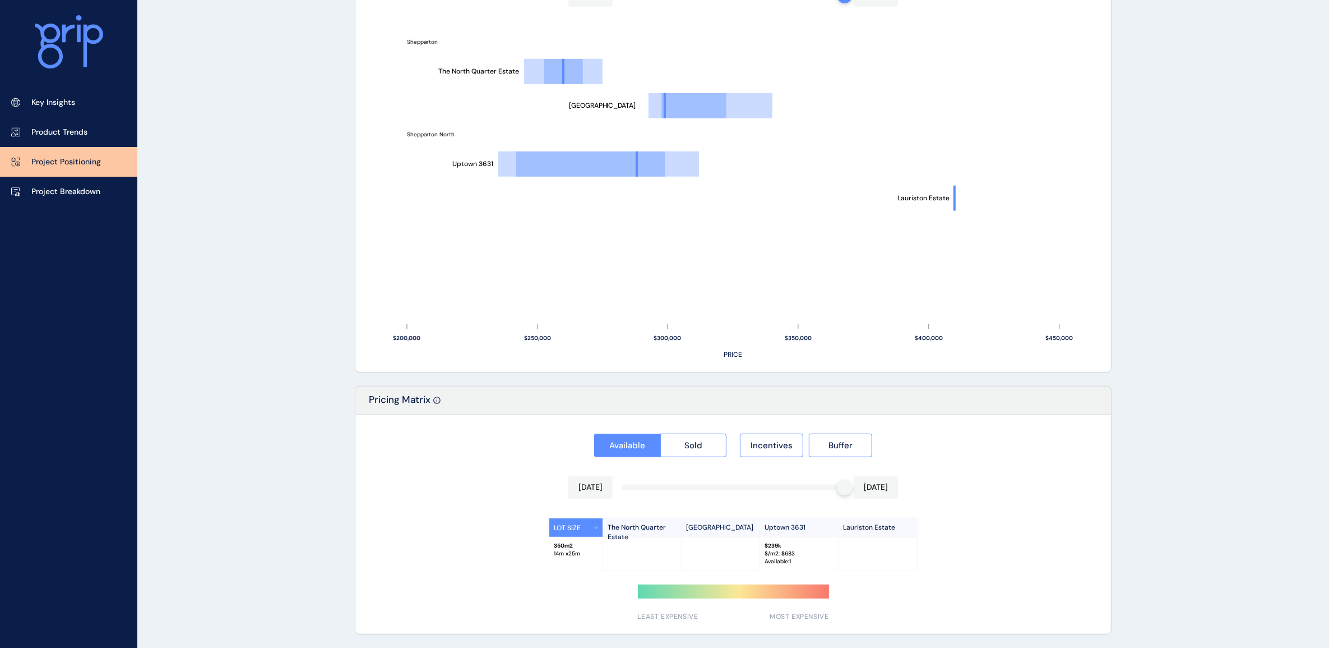
click at [662, 485] on div at bounding box center [733, 487] width 223 height 6
click at [782, 485] on div at bounding box center [733, 487] width 223 height 6
click at [752, 485] on div at bounding box center [733, 487] width 223 height 6
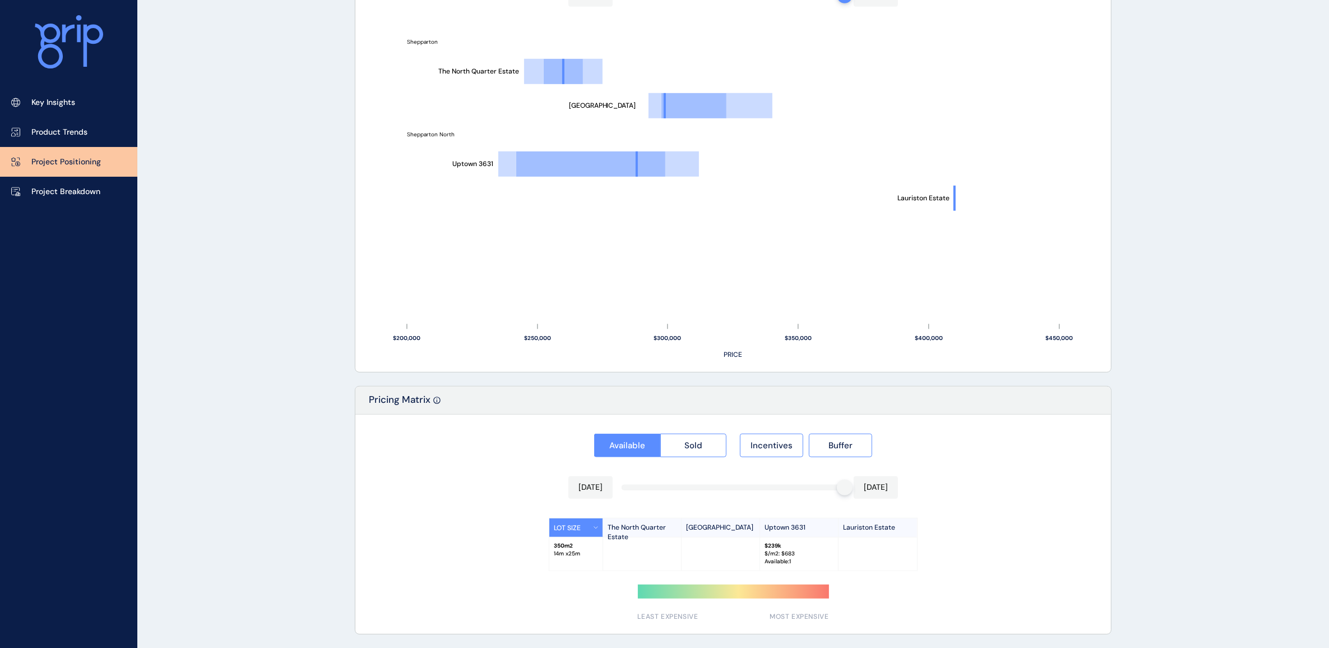
click at [752, 483] on div "[DATE] [DATE]" at bounding box center [734, 487] width 330 height 22
click at [751, 483] on div "[DATE] [DATE]" at bounding box center [734, 487] width 330 height 22
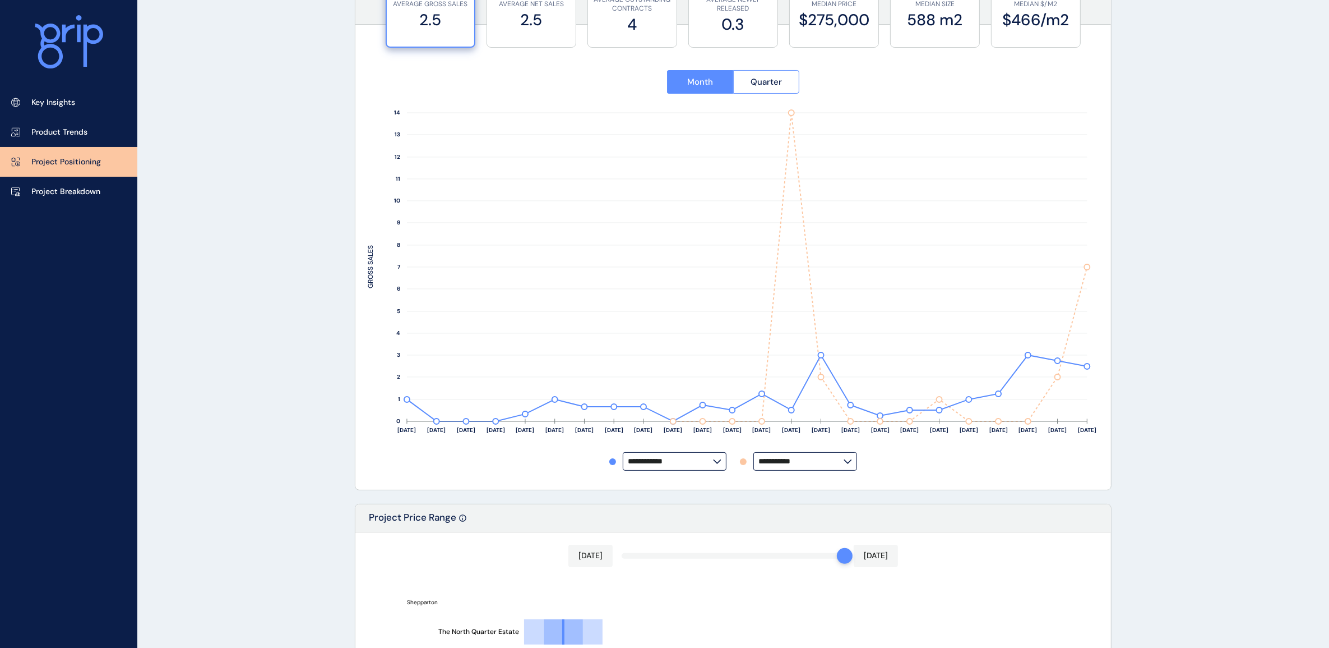
scroll to position [0, 0]
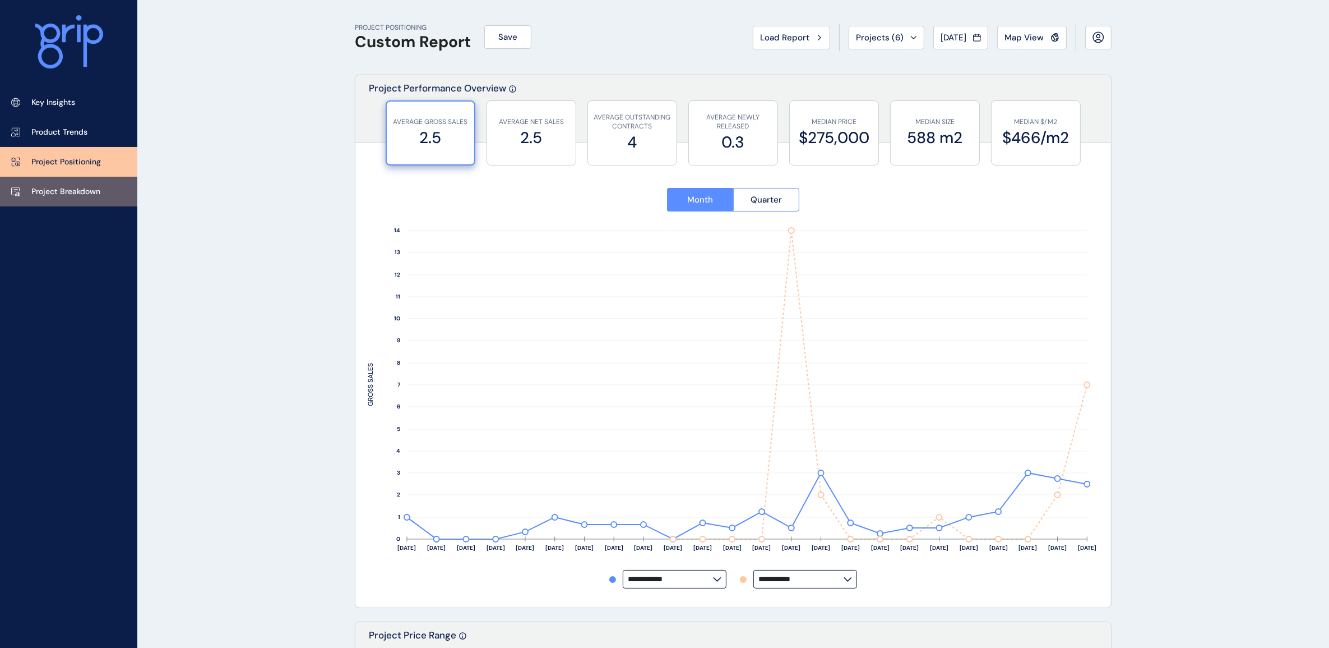
click at [96, 188] on p "Project Breakdown" at bounding box center [65, 191] width 69 height 11
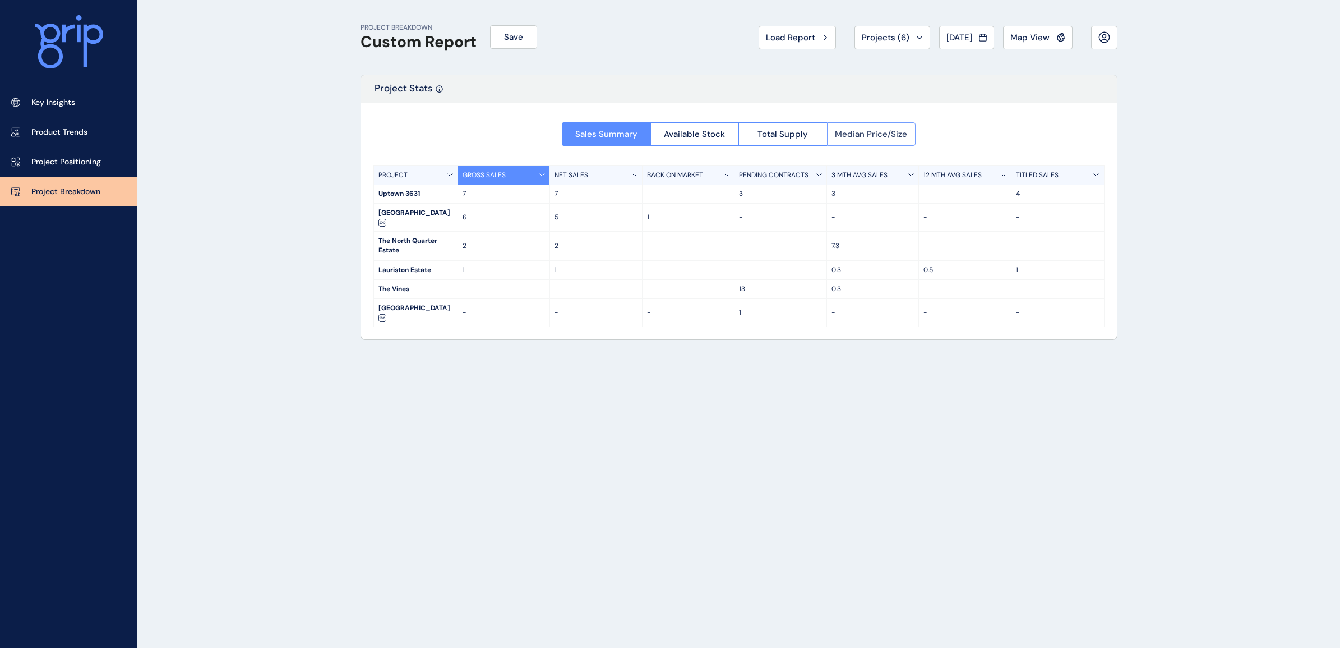
click at [847, 127] on button "Median Price/Size" at bounding box center [871, 134] width 89 height 24
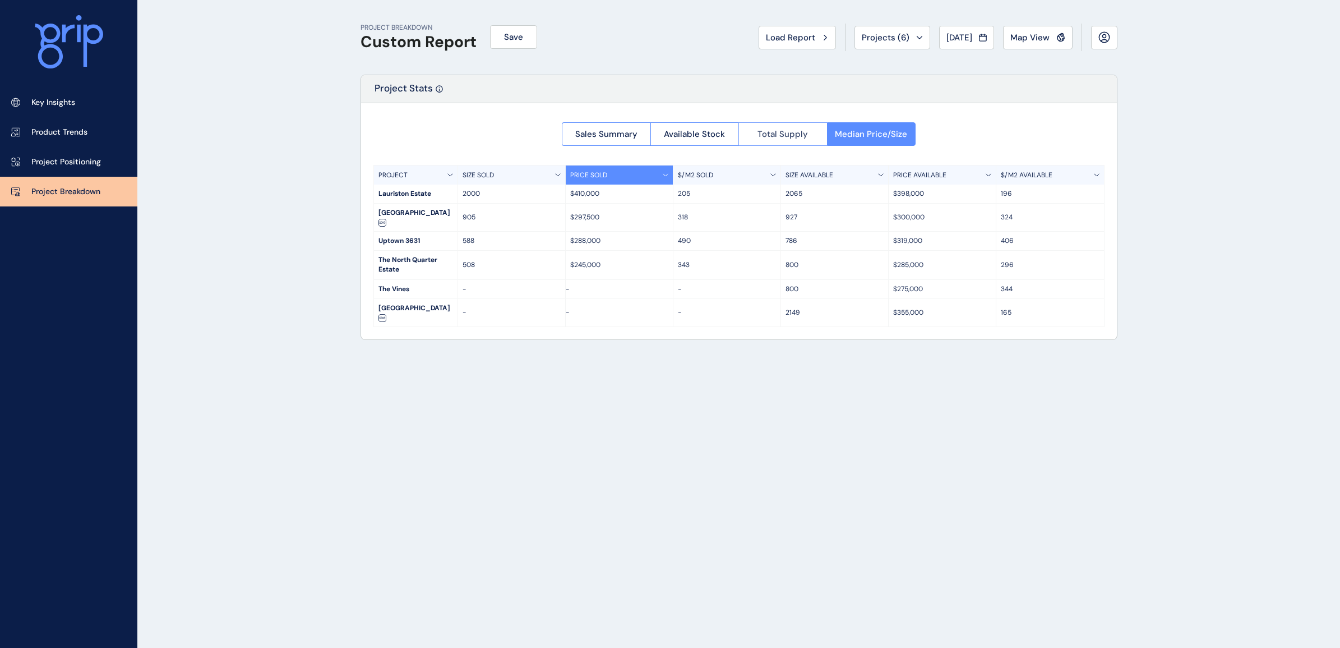
click at [769, 125] on button "Total Supply" at bounding box center [782, 134] width 89 height 24
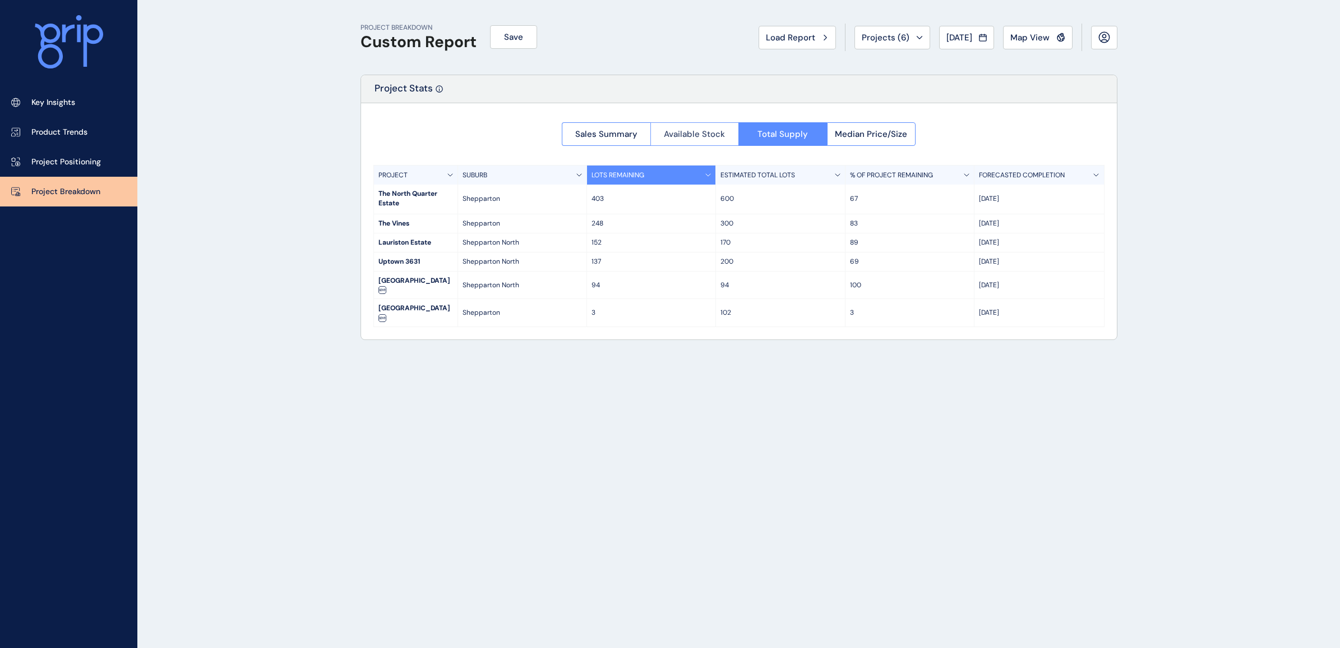
click at [720, 132] on span "Available Stock" at bounding box center [694, 133] width 61 height 11
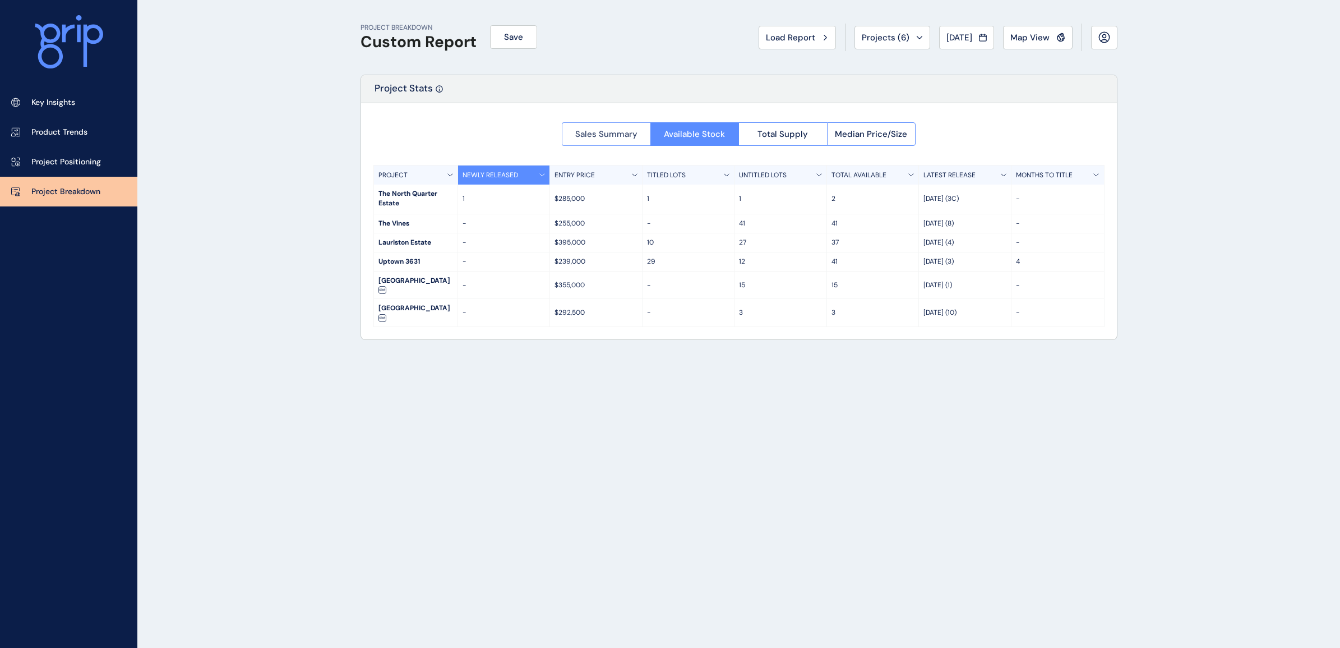
click at [592, 135] on span "Sales Summary" at bounding box center [606, 133] width 62 height 11
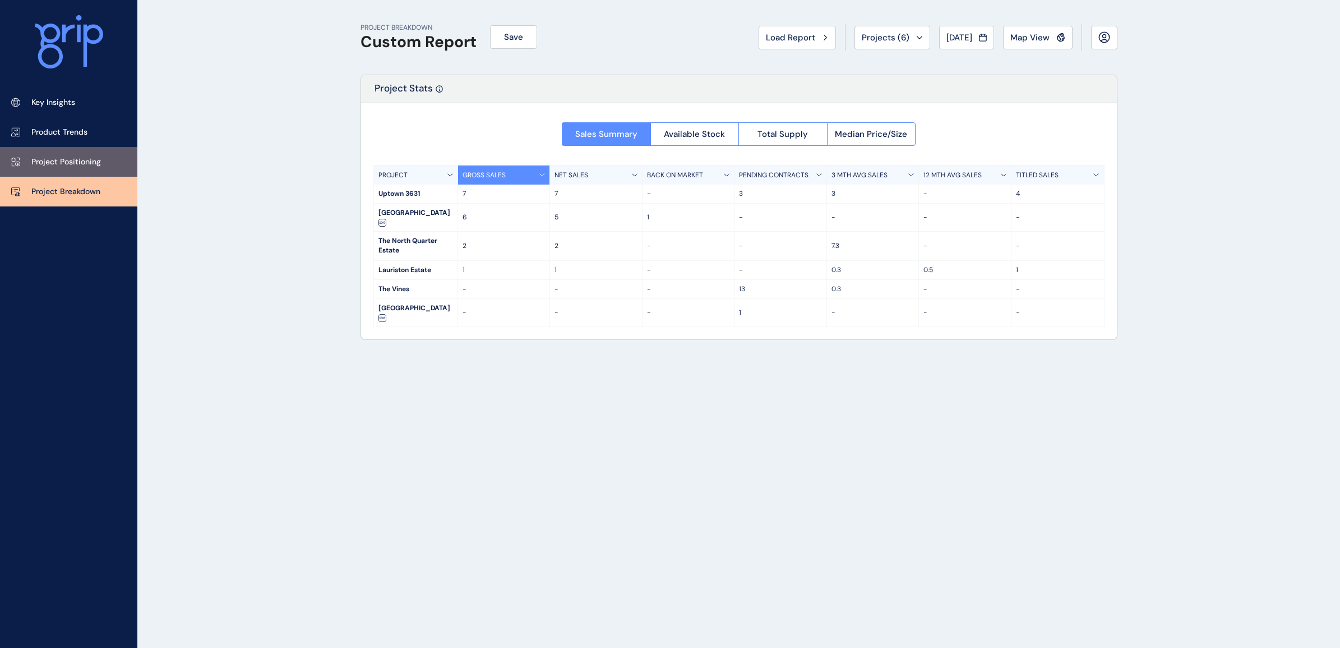
click at [81, 161] on p "Project Positioning" at bounding box center [66, 161] width 70 height 11
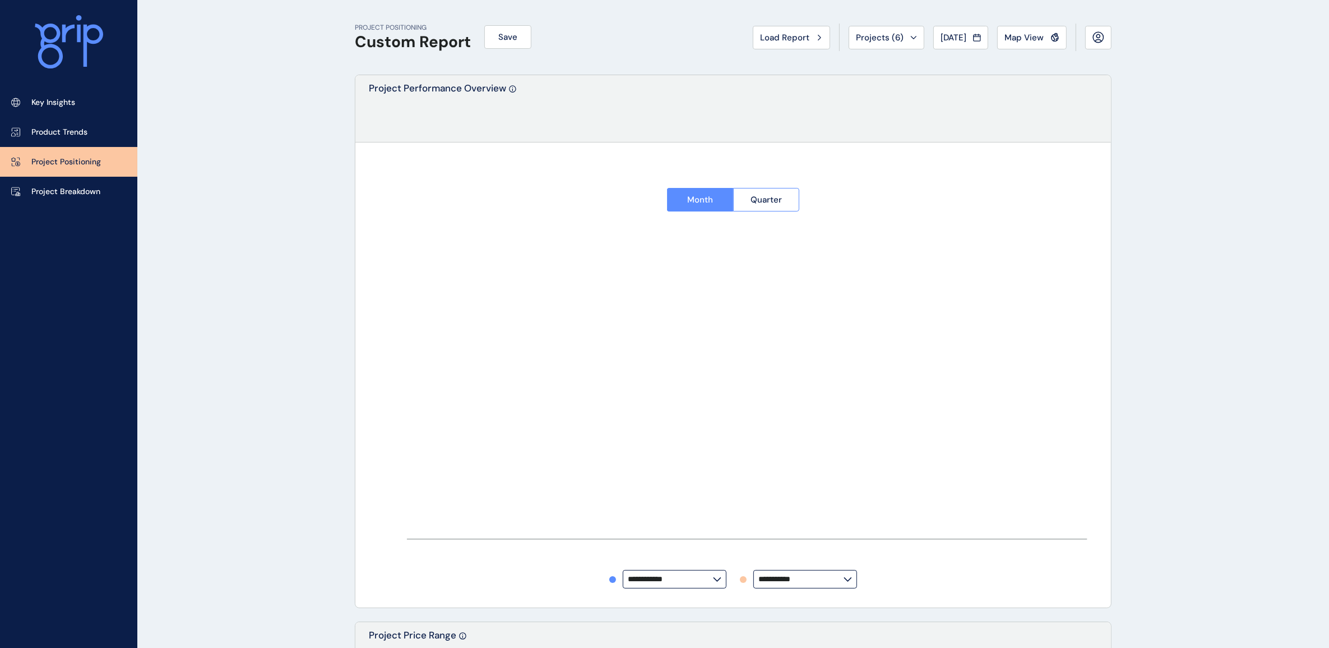
type input "**********"
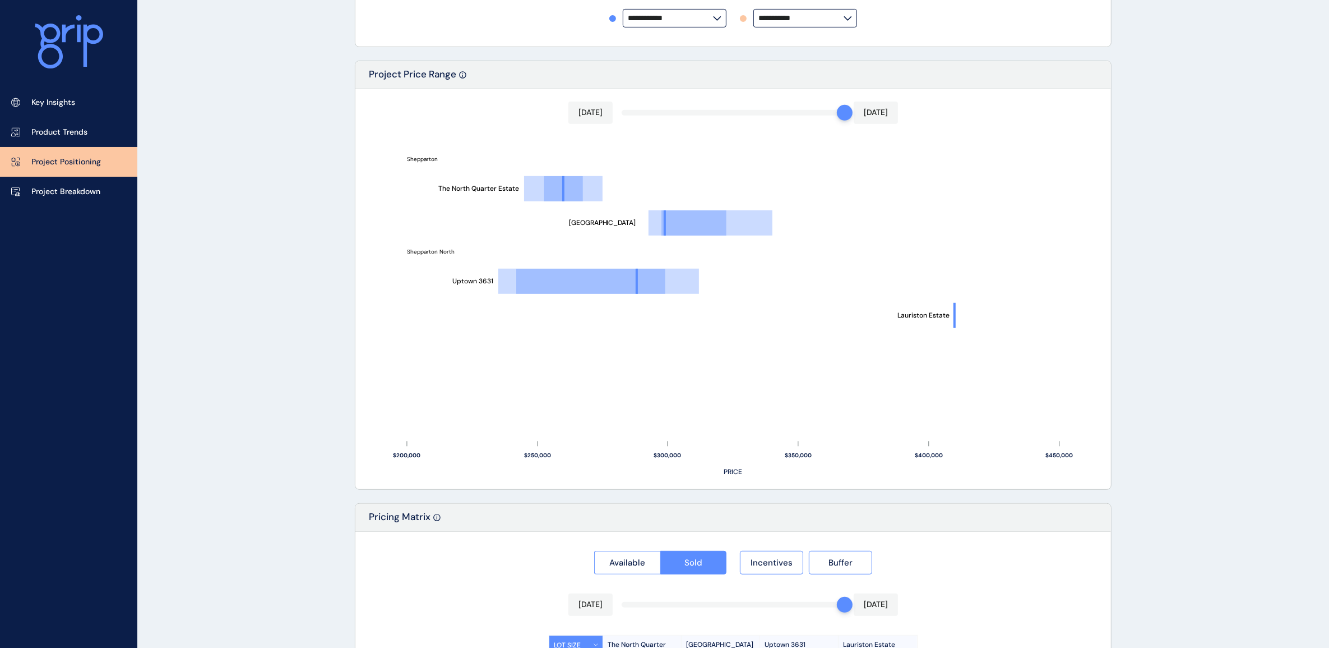
scroll to position [678, 0]
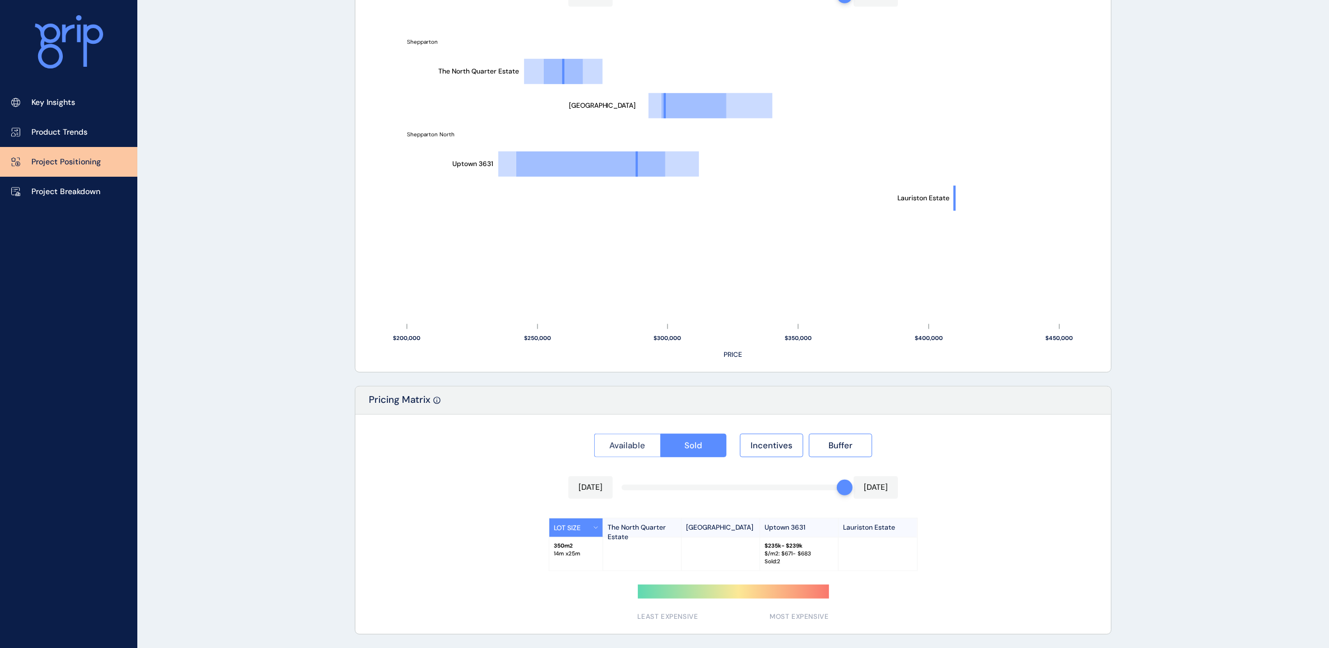
click at [637, 449] on span "Available" at bounding box center [627, 445] width 36 height 11
click at [682, 440] on button "Sold" at bounding box center [693, 445] width 67 height 24
click at [634, 441] on span "Available" at bounding box center [627, 445] width 36 height 11
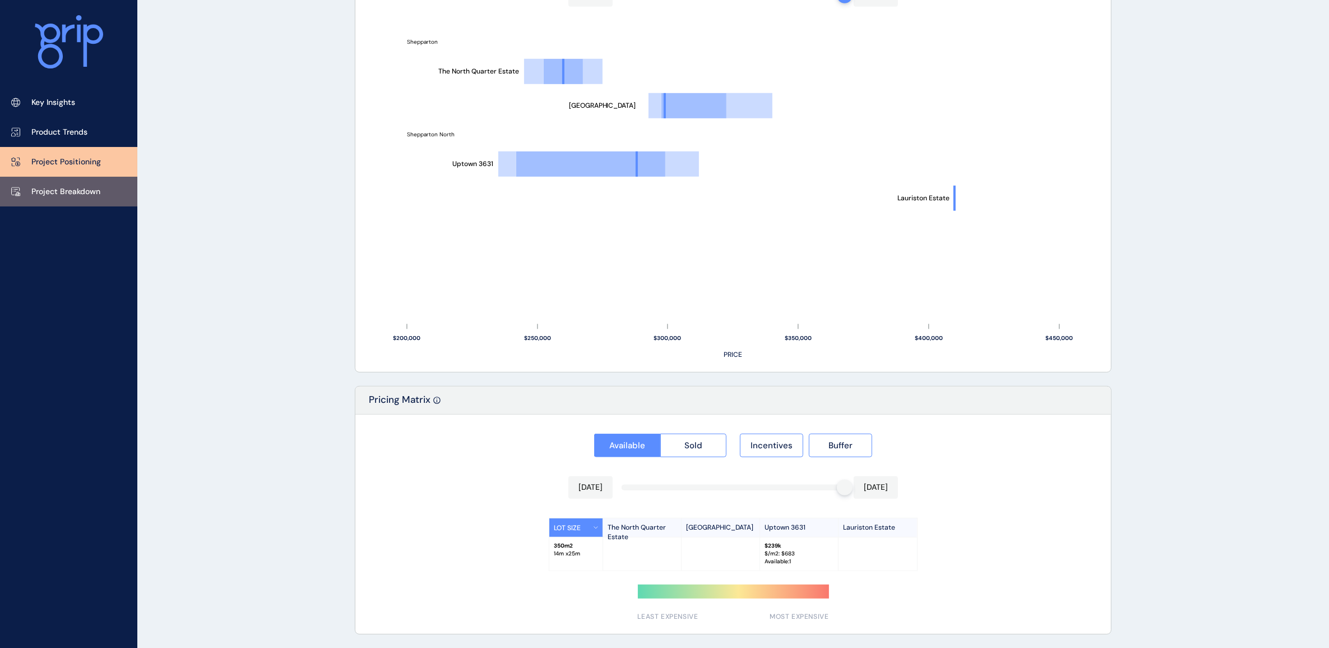
click at [71, 197] on link "Project Breakdown" at bounding box center [68, 192] width 137 height 30
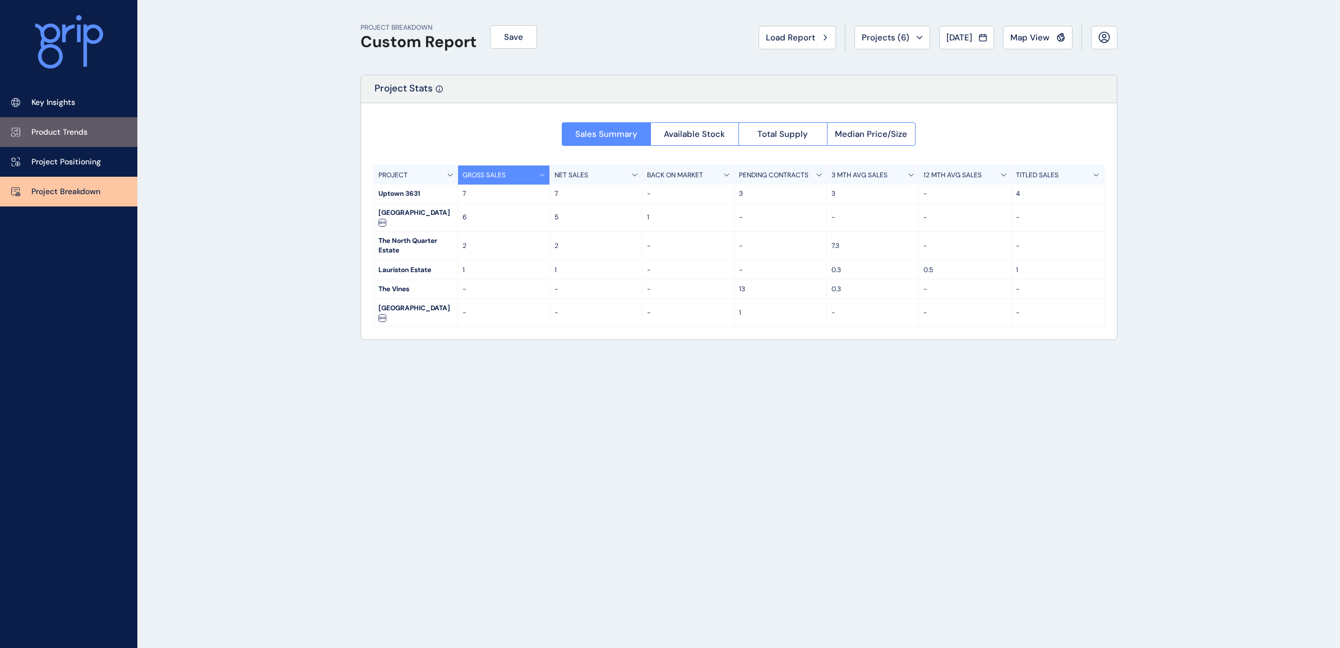
click at [66, 135] on p "Product Trends" at bounding box center [59, 132] width 56 height 11
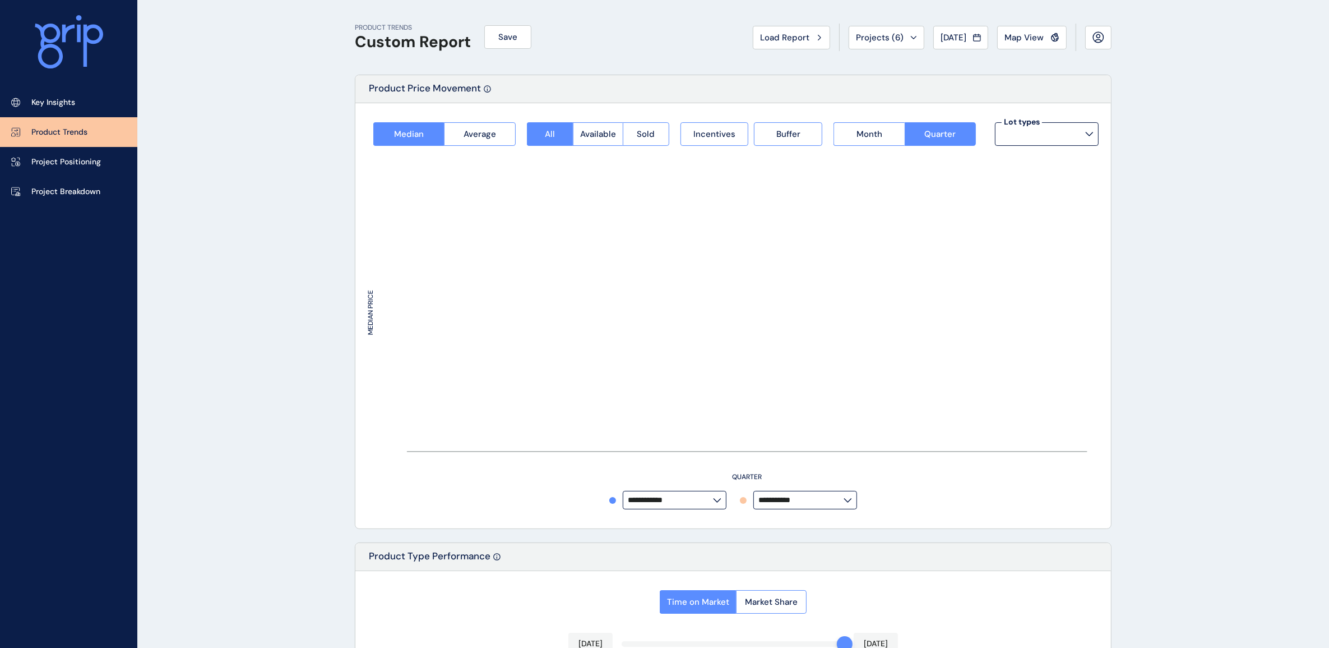
type input "*********"
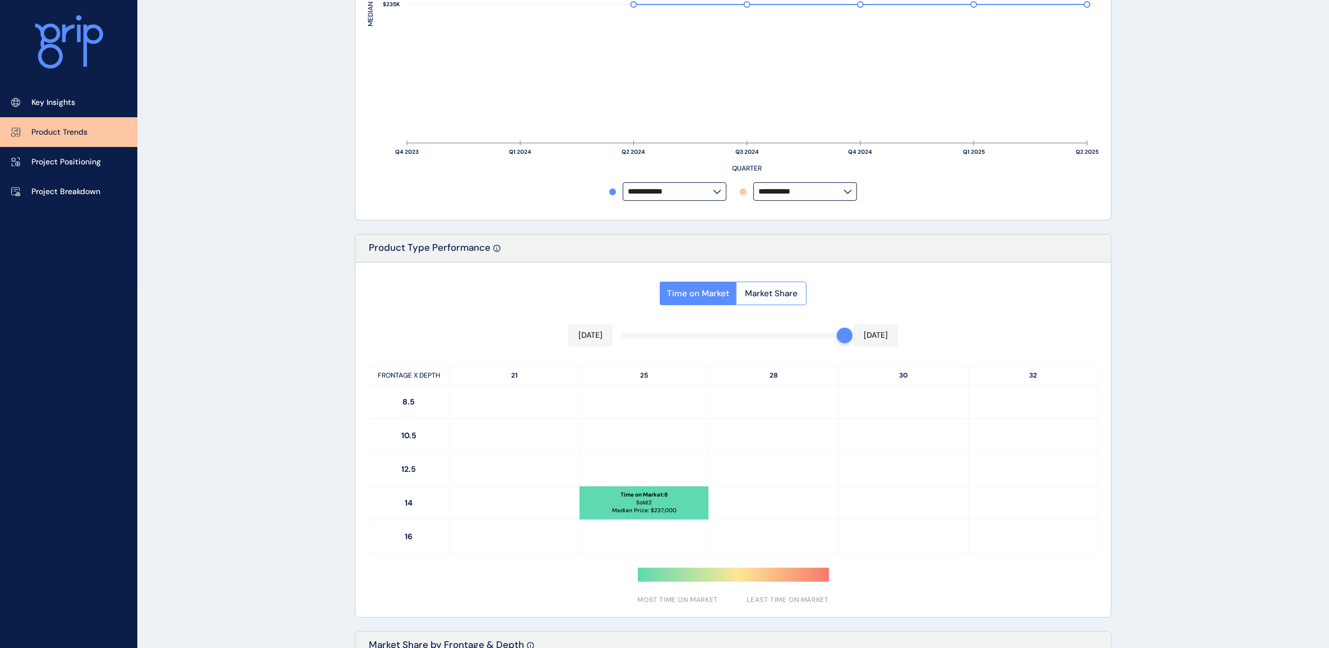
scroll to position [35, 0]
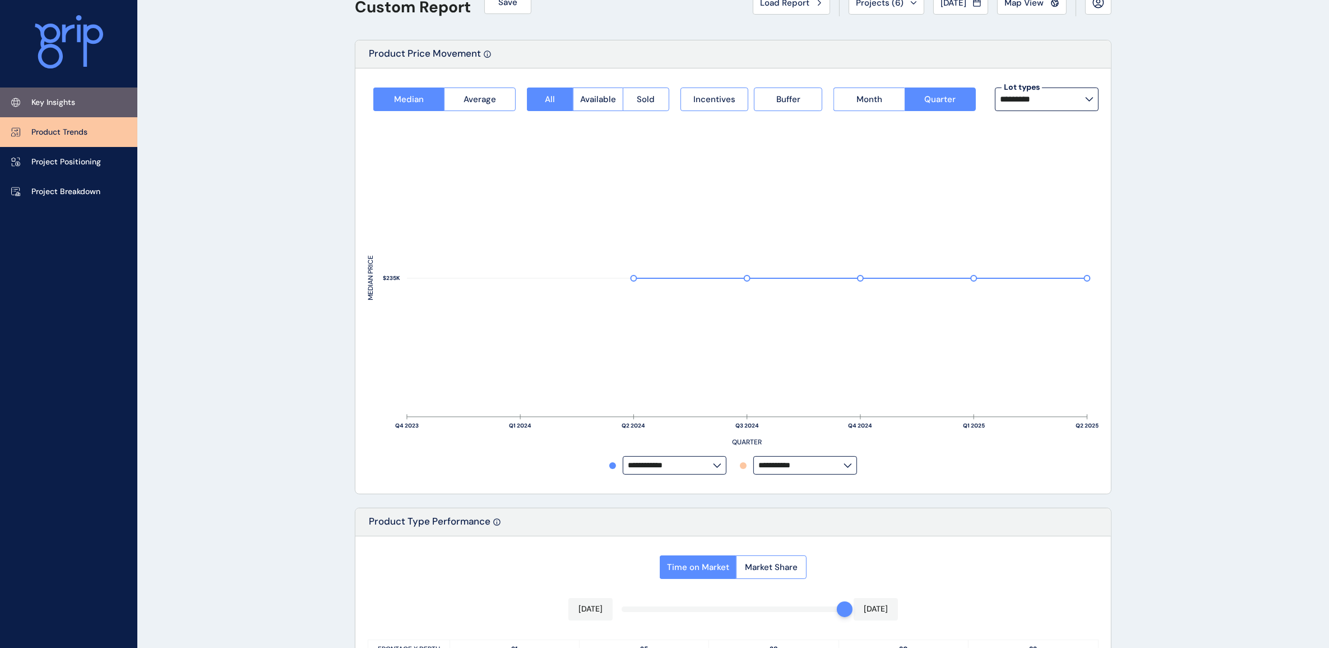
click at [61, 104] on p "Key Insights" at bounding box center [53, 102] width 44 height 11
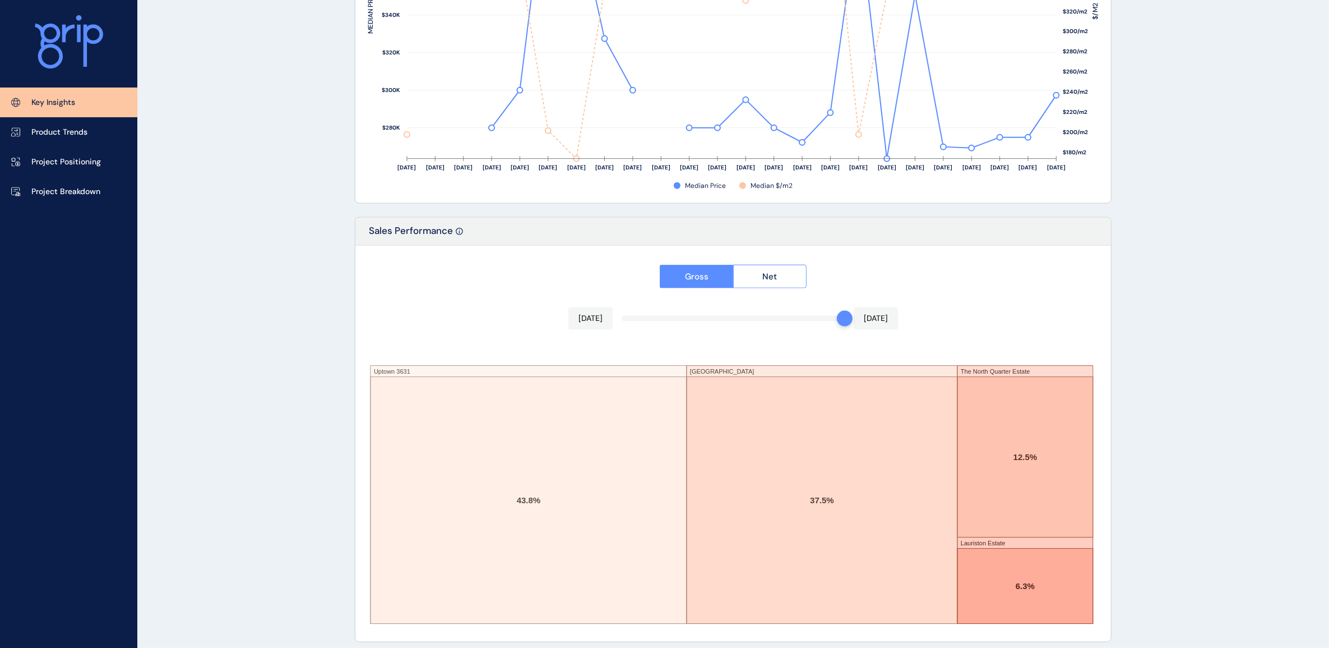
scroll to position [1714, 0]
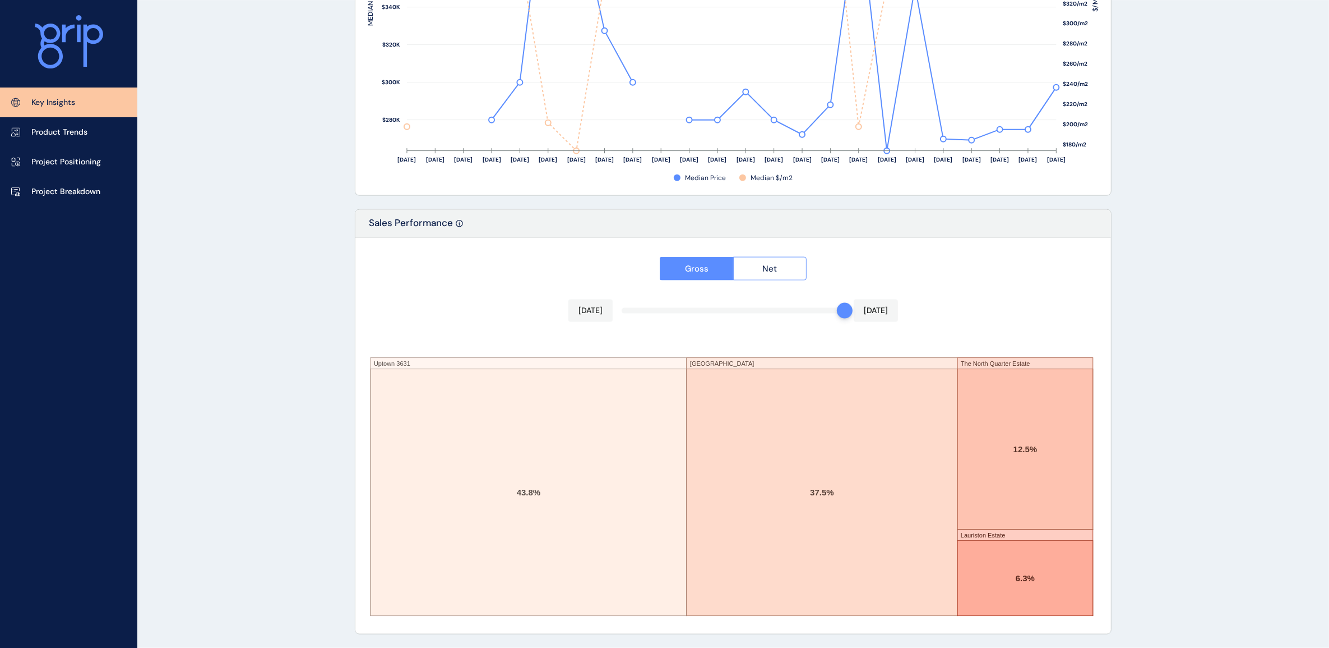
click at [637, 312] on div "Gross Net [DATE] [DATE] Uptown [GEOGRAPHIC_DATA] [GEOGRAPHIC_DATA] [GEOGRAPHIC_…" at bounding box center [733, 436] width 756 height 396
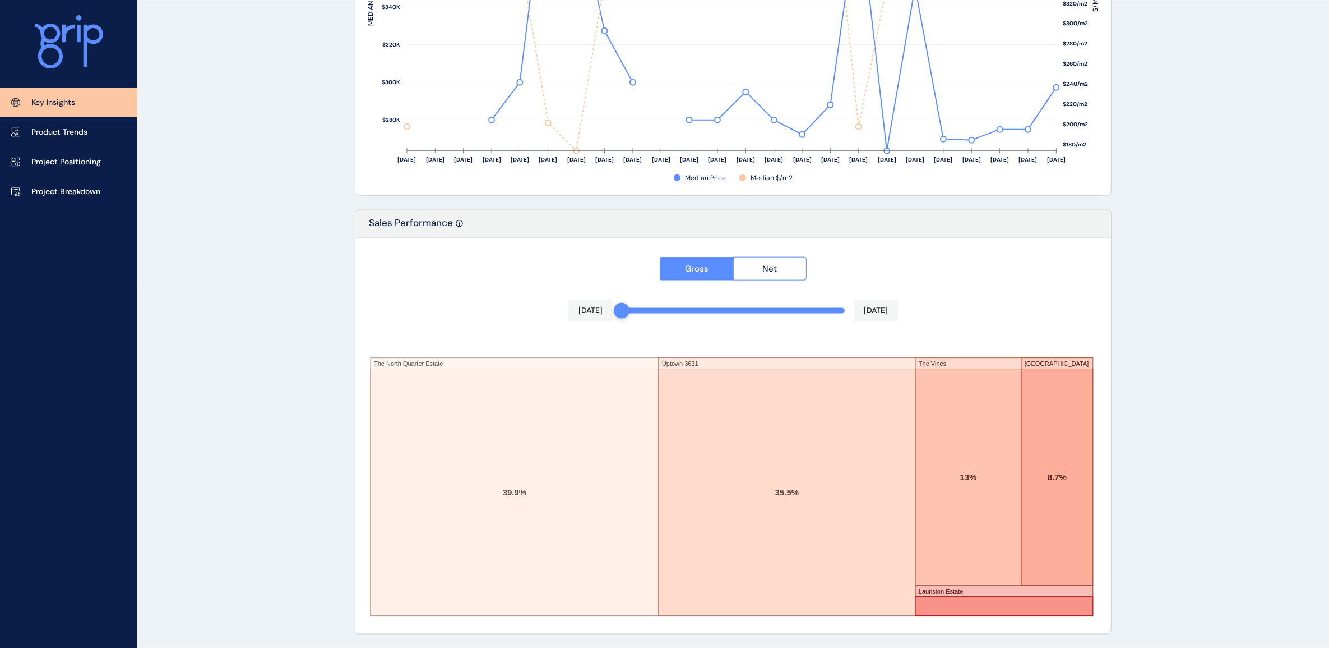
click at [634, 312] on div "Gross Net [DATE] [DATE] The [GEOGRAPHIC_DATA] [GEOGRAPHIC_DATA] [GEOGRAPHIC_DAT…" at bounding box center [733, 436] width 756 height 396
